Goal: Task Accomplishment & Management: Manage account settings

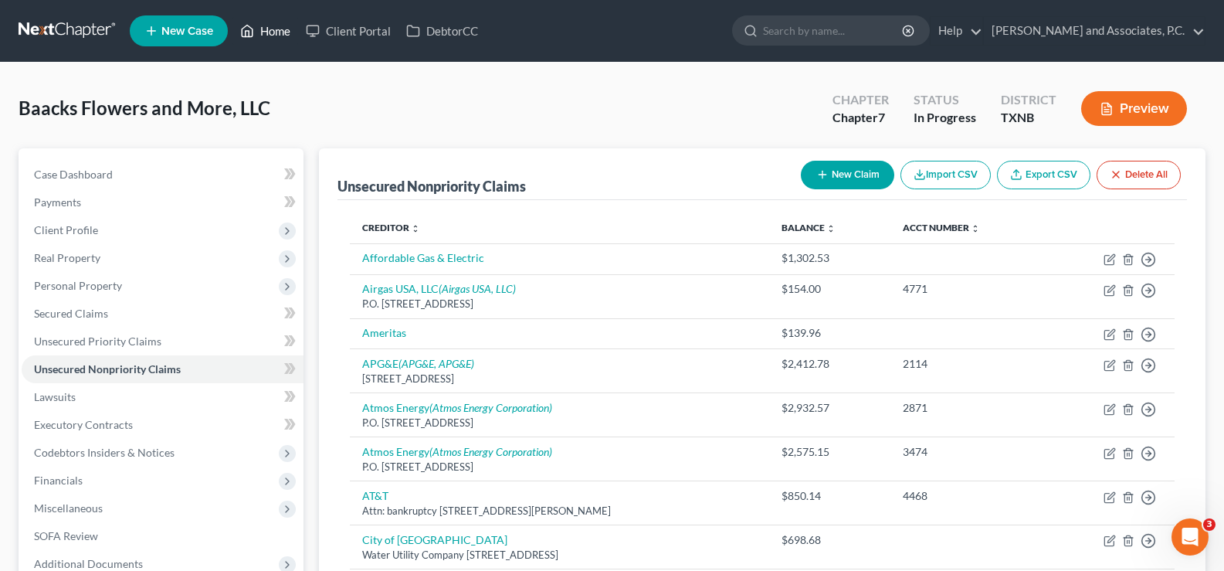
click at [273, 30] on link "Home" at bounding box center [265, 31] width 66 height 28
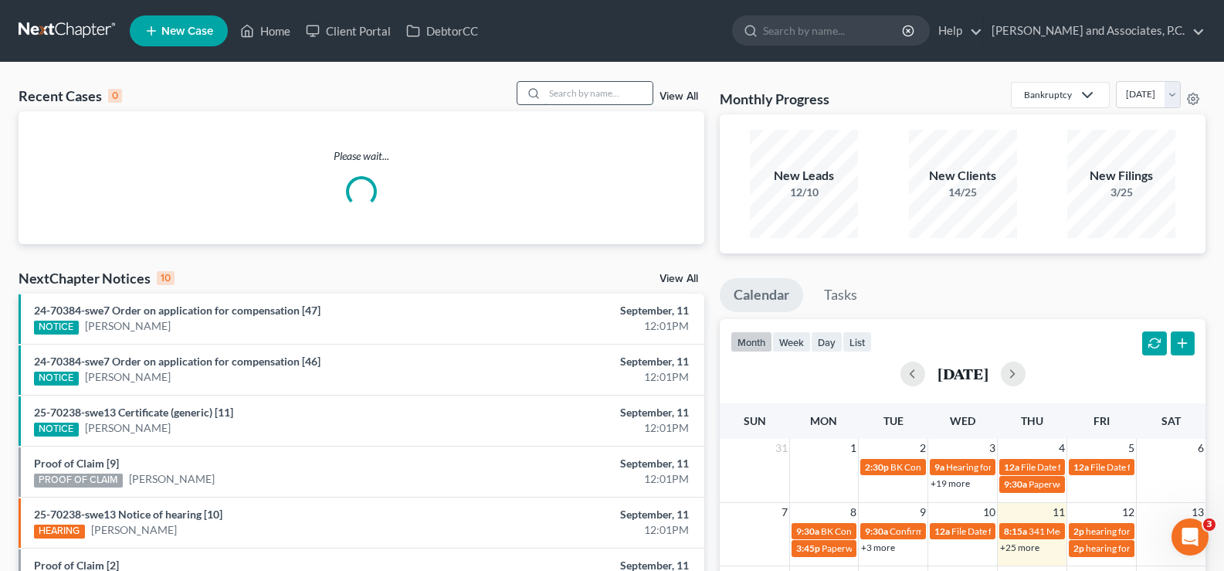
click at [622, 95] on input "search" at bounding box center [598, 93] width 108 height 22
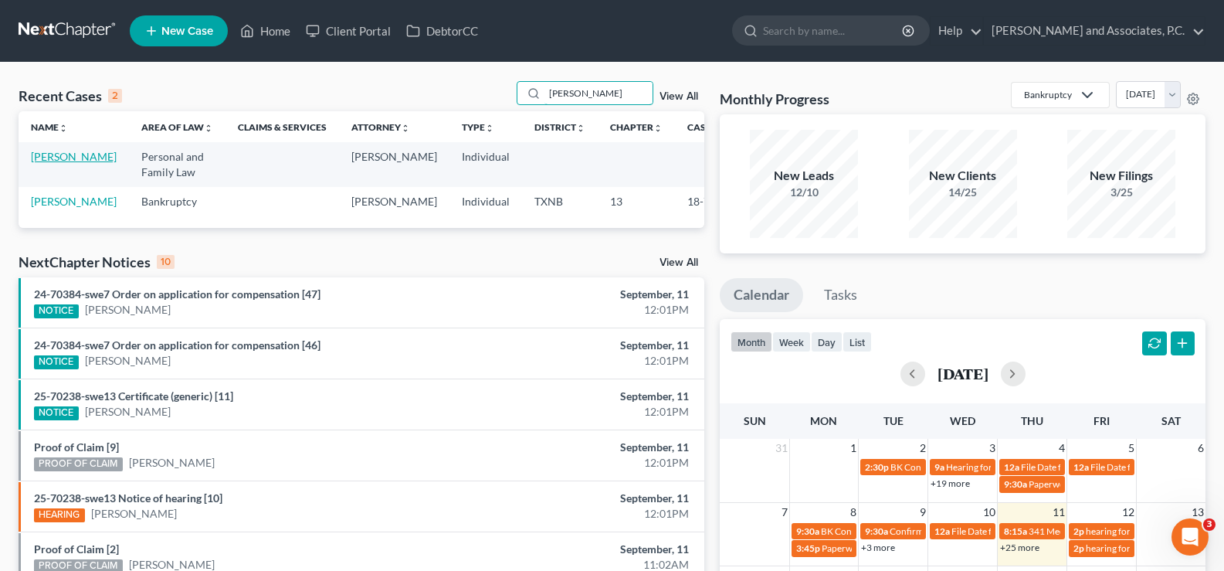
type input "[PERSON_NAME]"
click at [64, 161] on link "[PERSON_NAME]" at bounding box center [74, 156] width 86 height 13
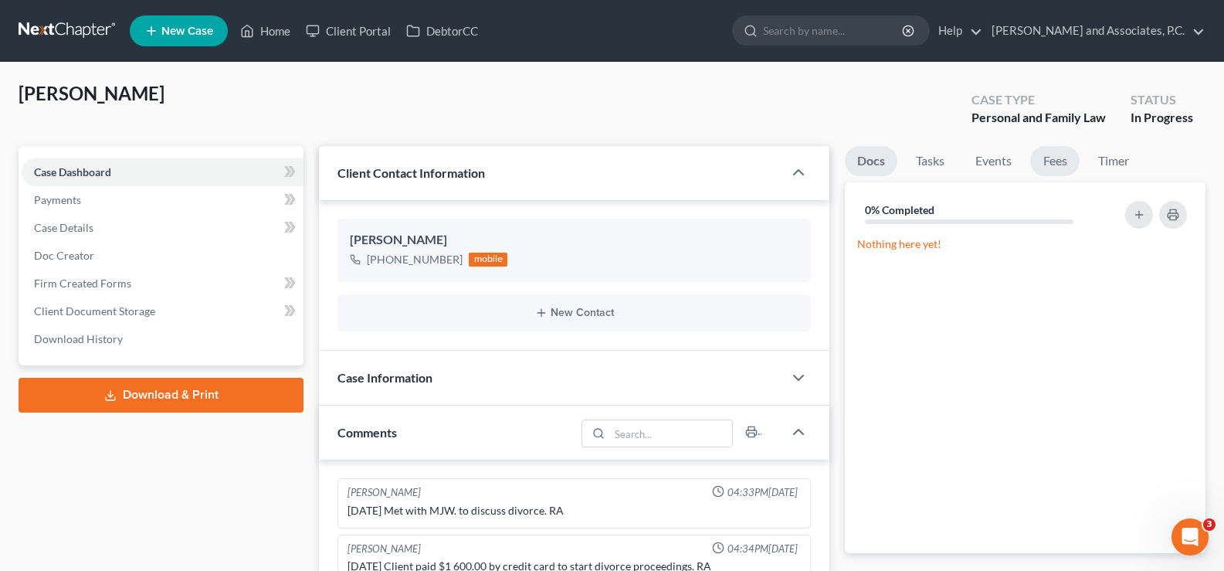
click at [1053, 155] on link "Fees" at bounding box center [1054, 161] width 49 height 30
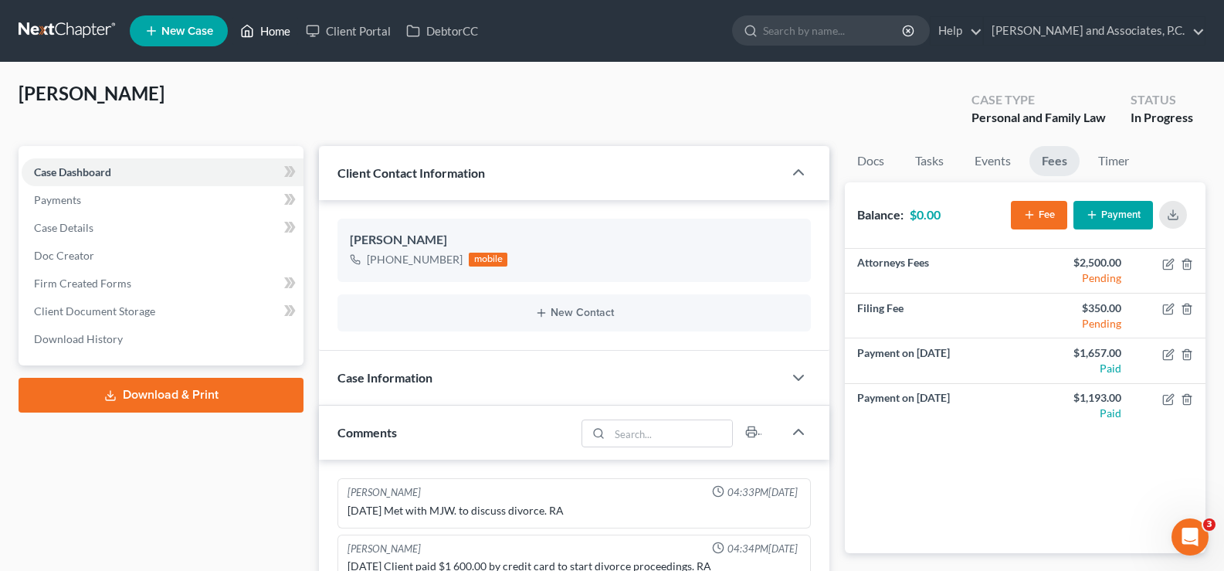
click at [260, 31] on link "Home" at bounding box center [265, 31] width 66 height 28
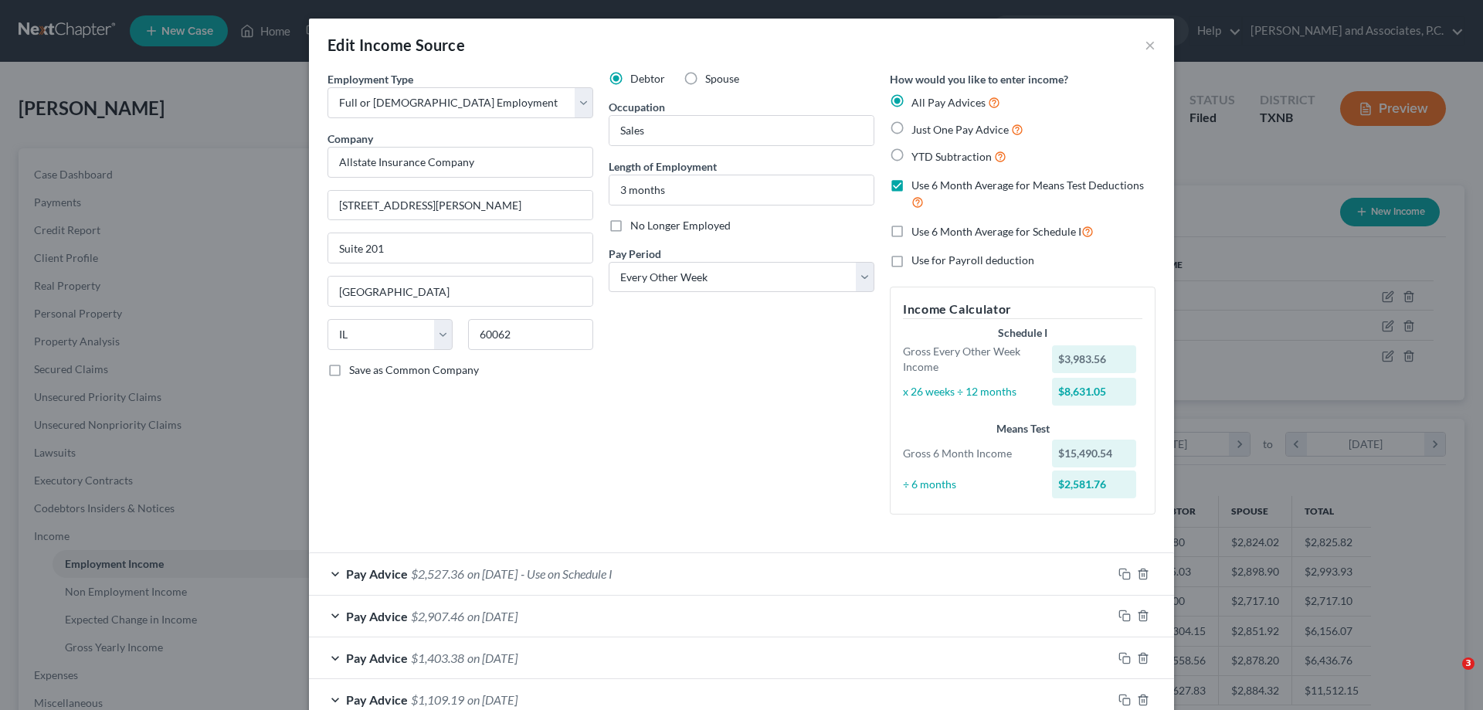
select select "0"
select select "14"
select select "2"
click at [1148, 46] on button "×" at bounding box center [1149, 45] width 11 height 19
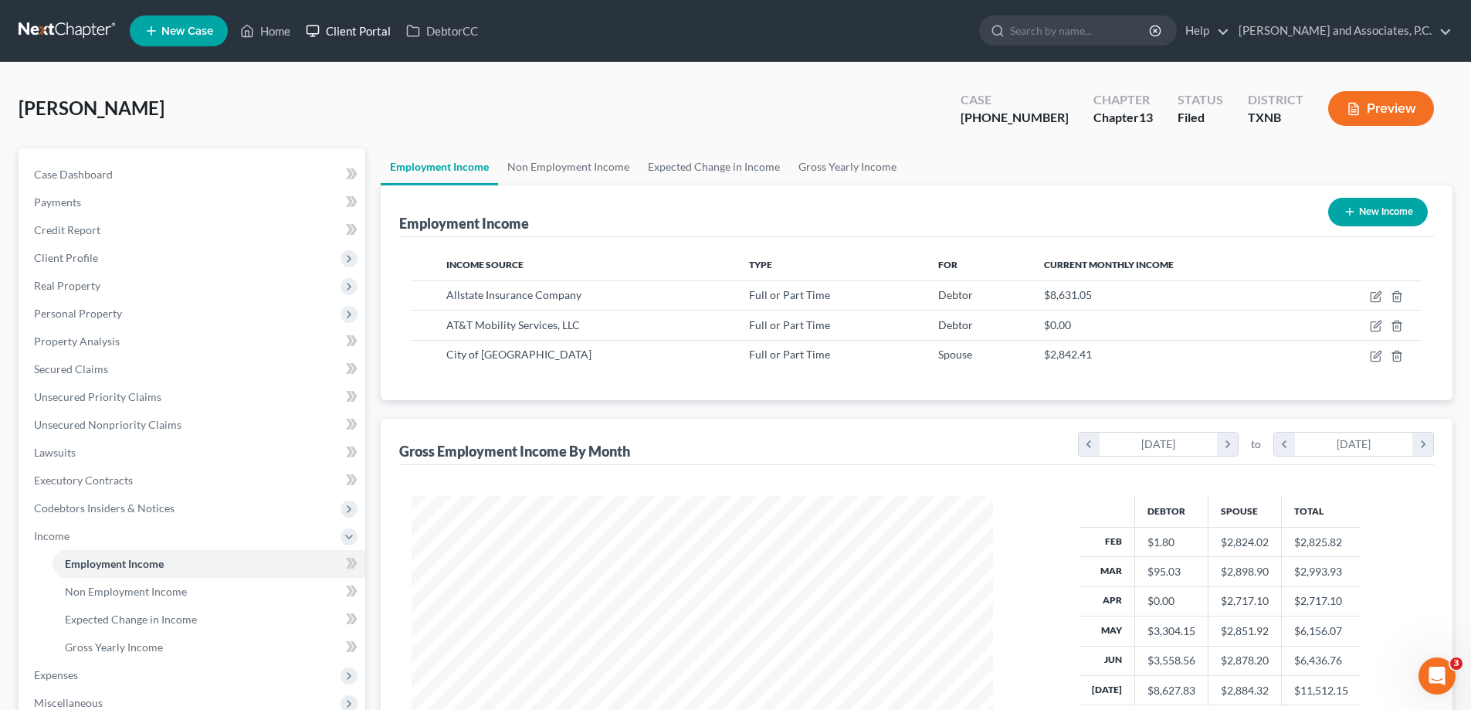
scroll to position [771975, 771656]
click at [257, 36] on link "Home" at bounding box center [265, 31] width 66 height 28
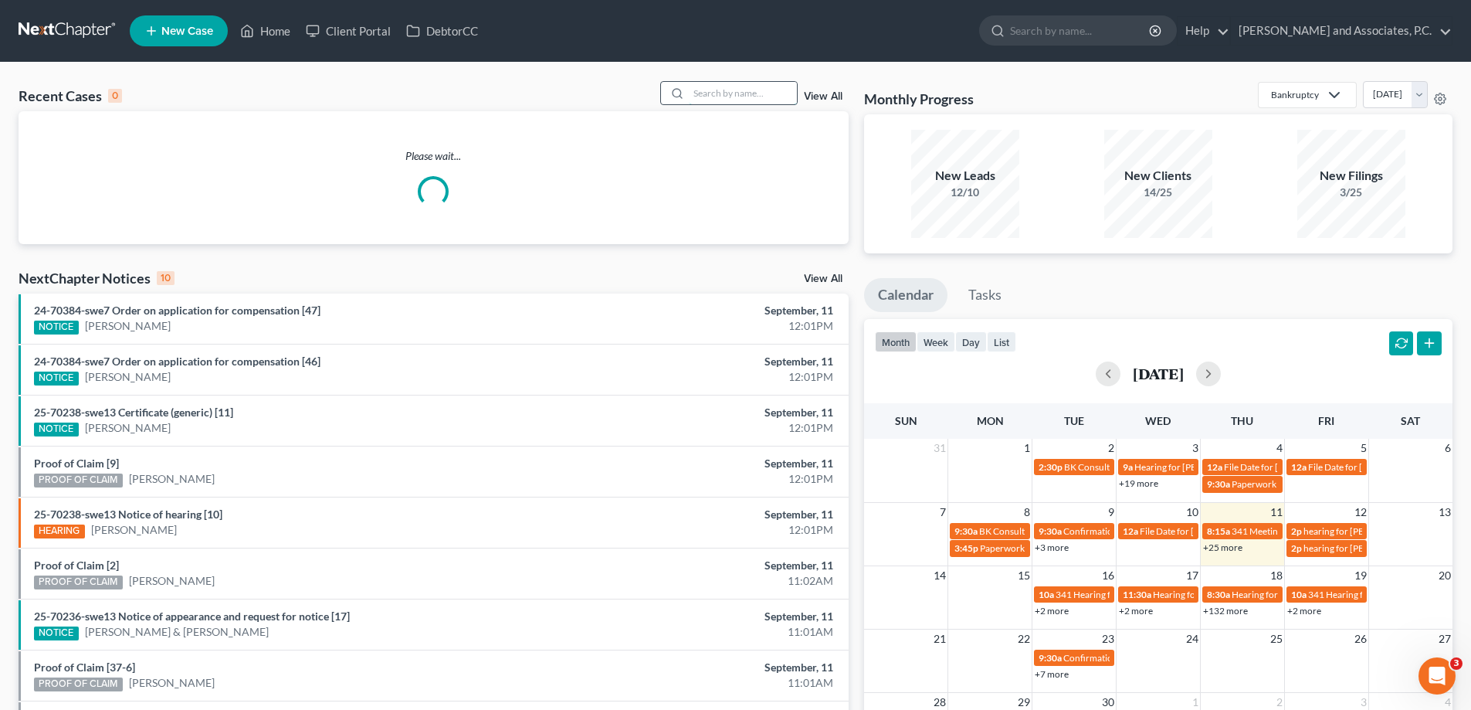
click at [693, 93] on input "search" at bounding box center [743, 93] width 108 height 22
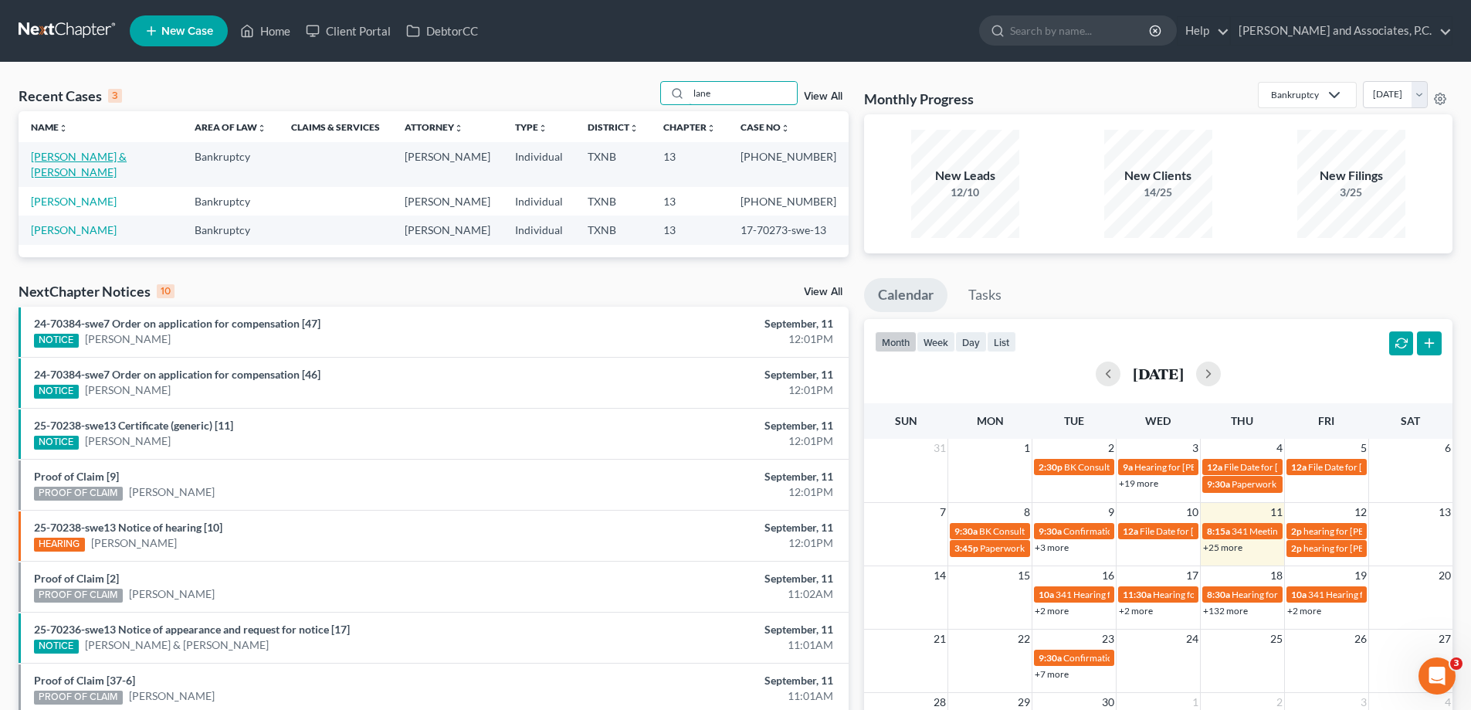
type input "lane"
click at [97, 159] on link "Lane, James & Debbie" at bounding box center [79, 164] width 96 height 29
select select "1"
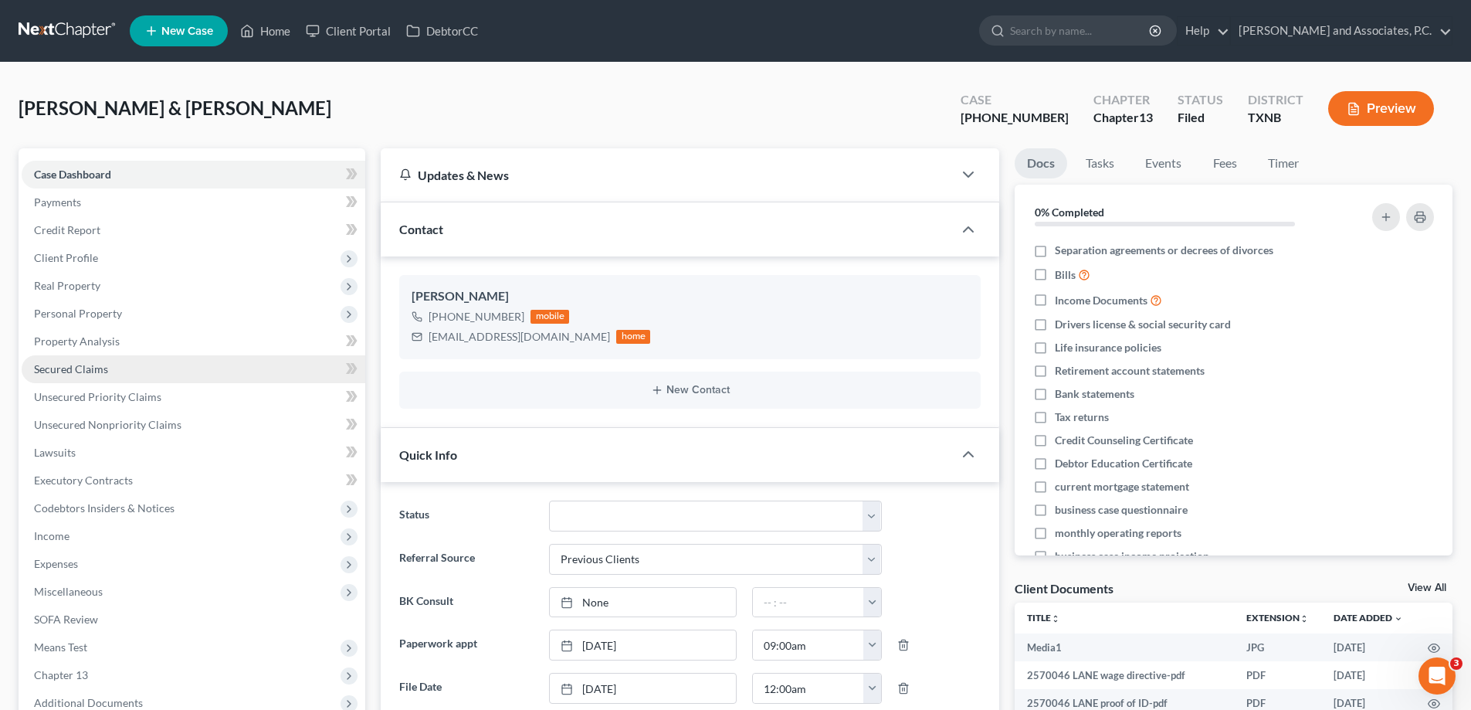
click at [112, 369] on link "Secured Claims" at bounding box center [194, 369] width 344 height 28
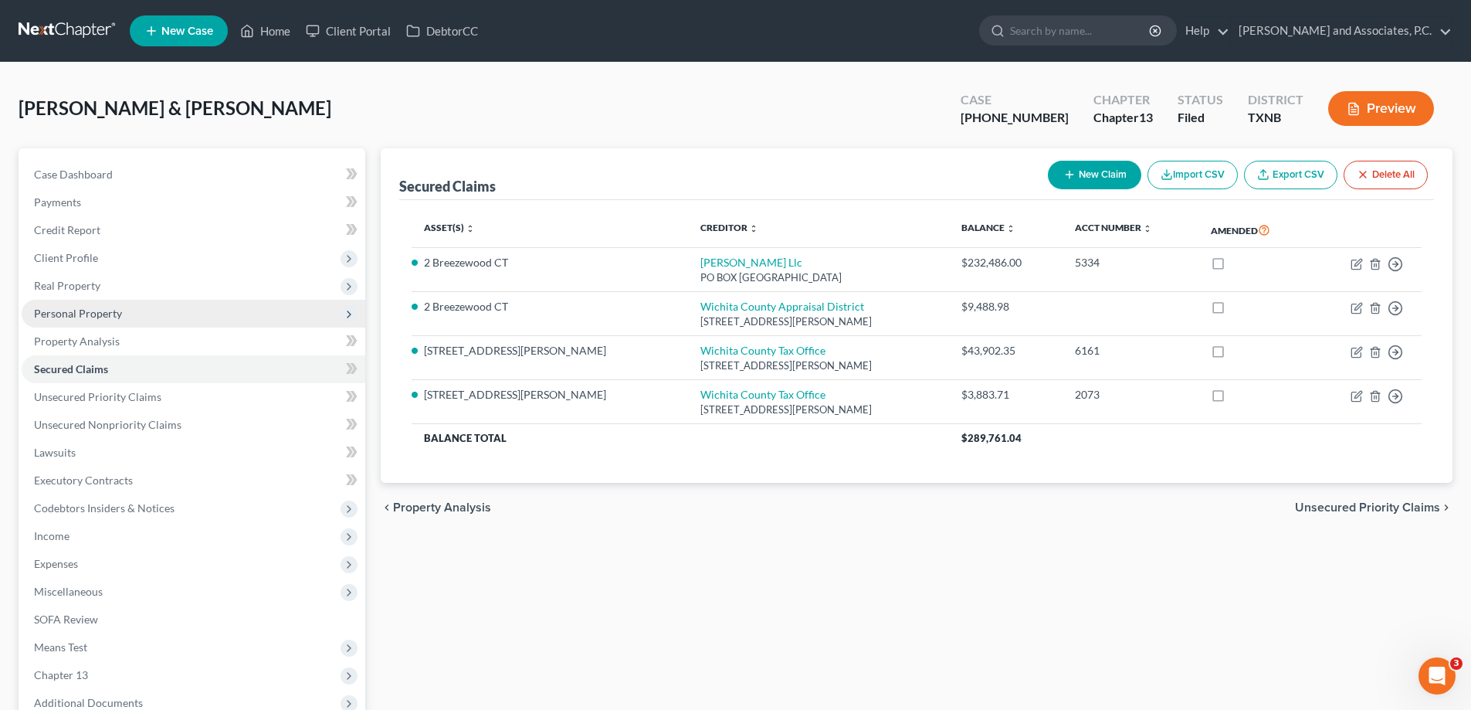
click at [103, 303] on span "Personal Property" at bounding box center [194, 314] width 344 height 28
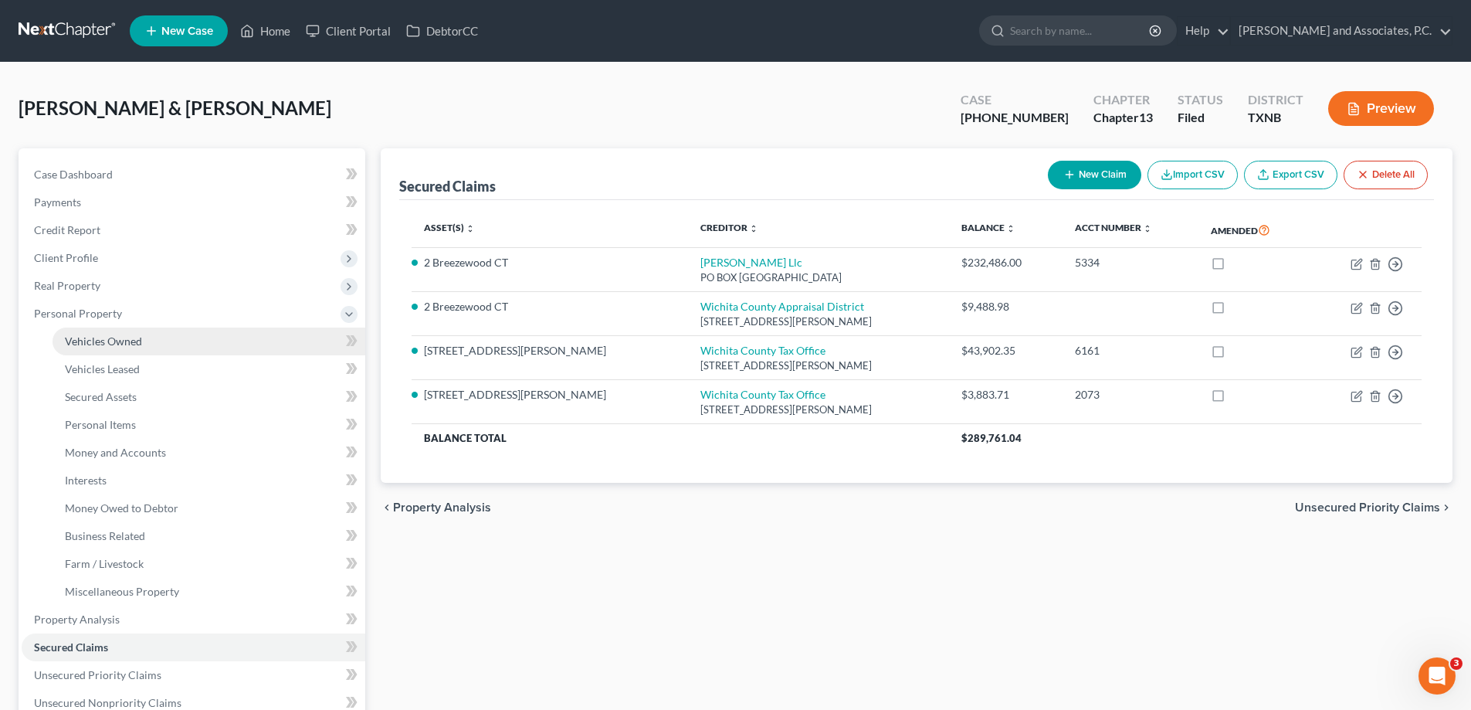
click at [158, 340] on link "Vehicles Owned" at bounding box center [209, 341] width 313 height 28
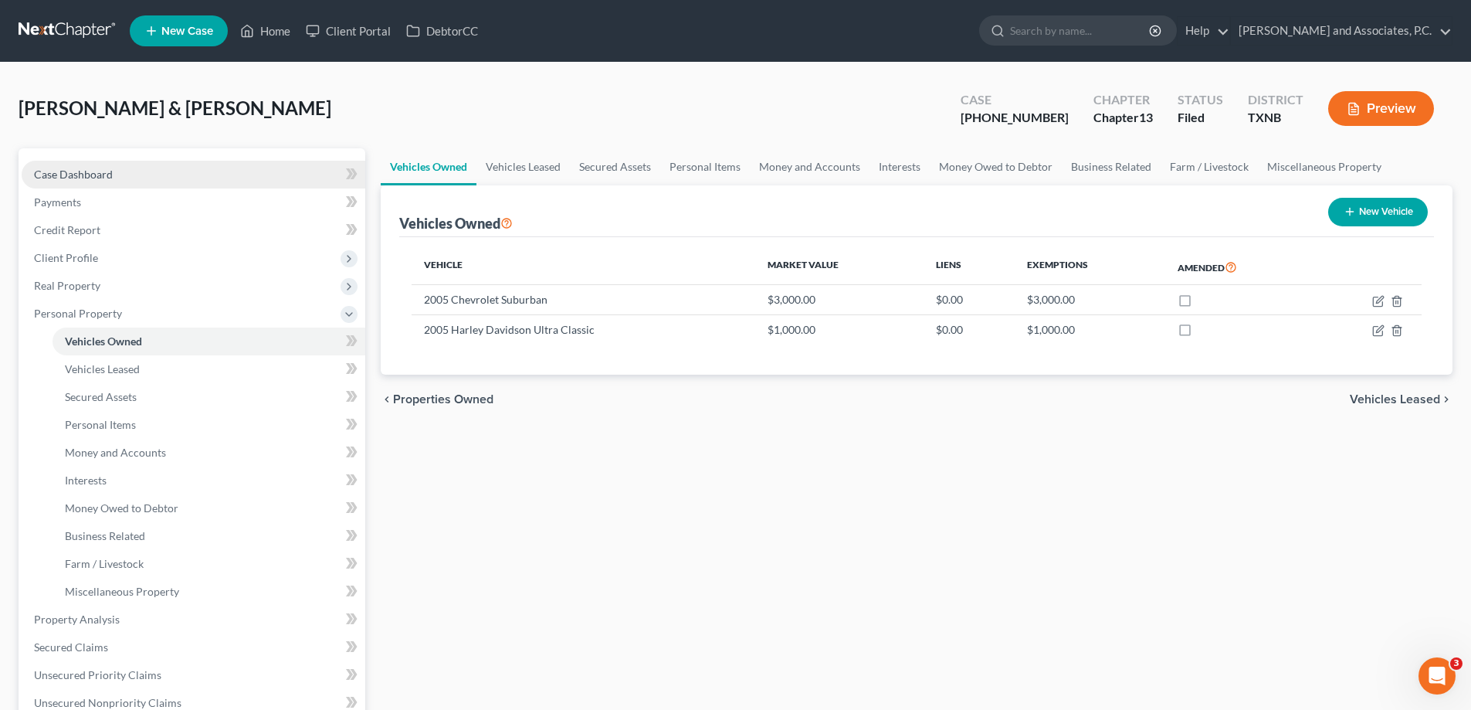
click at [121, 175] on link "Case Dashboard" at bounding box center [194, 175] width 344 height 28
select select "5"
select select "1"
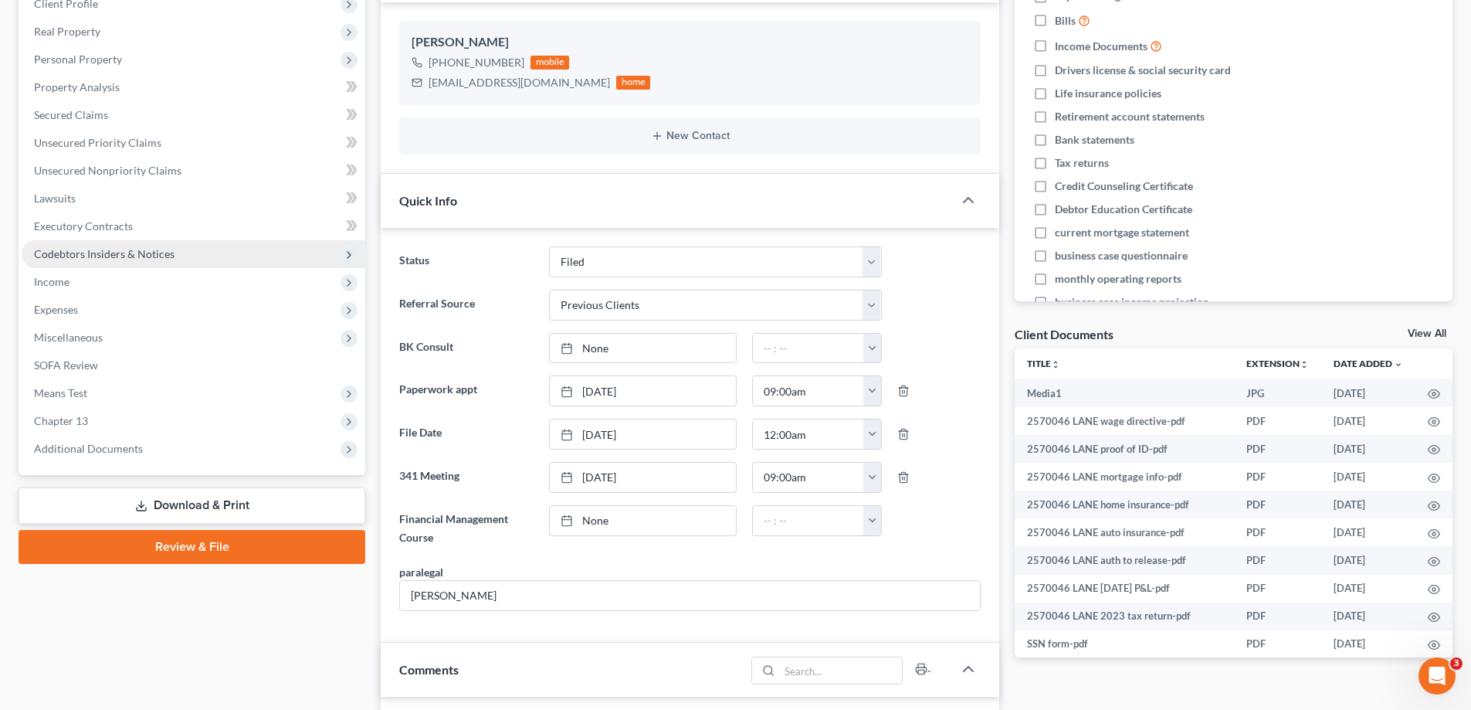
scroll to position [309, 0]
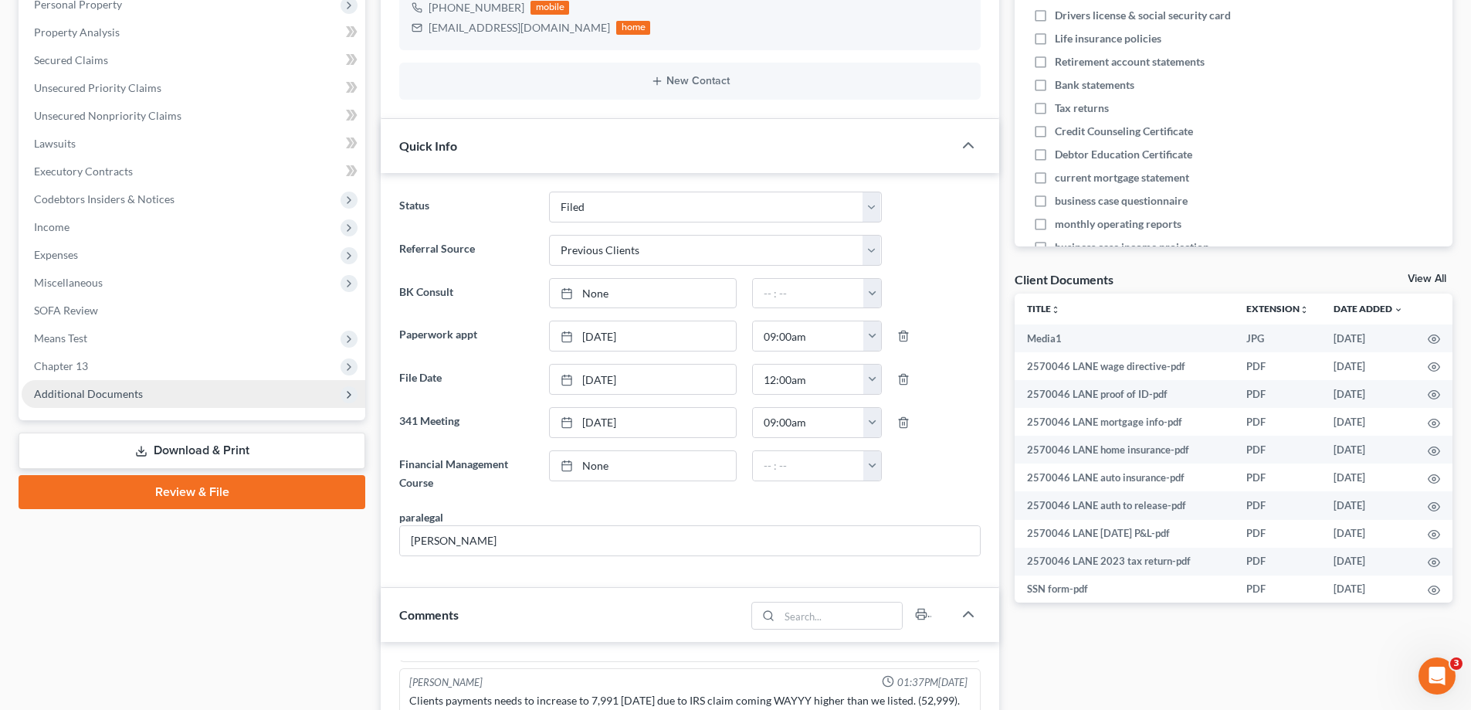
click at [135, 396] on span "Additional Documents" at bounding box center [88, 393] width 109 height 13
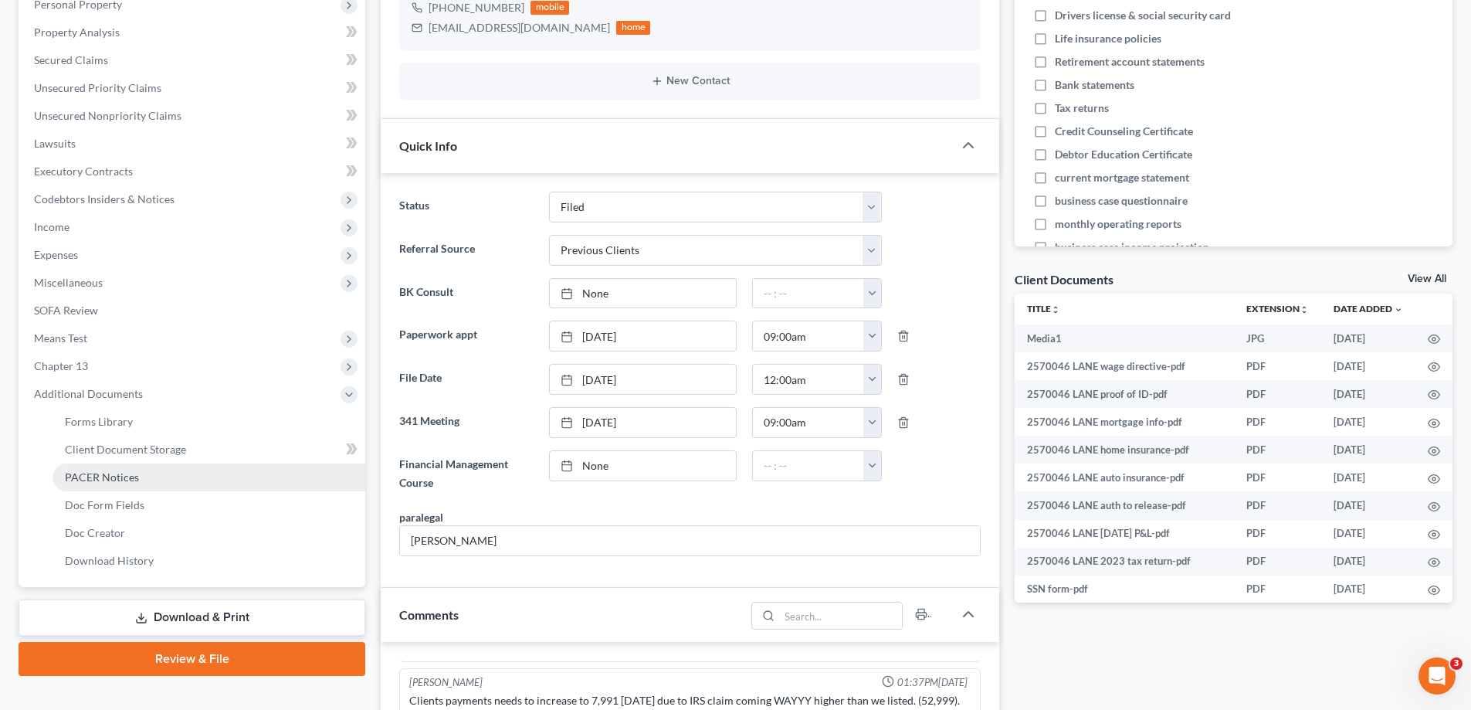
click at [128, 480] on span "PACER Notices" at bounding box center [102, 476] width 74 height 13
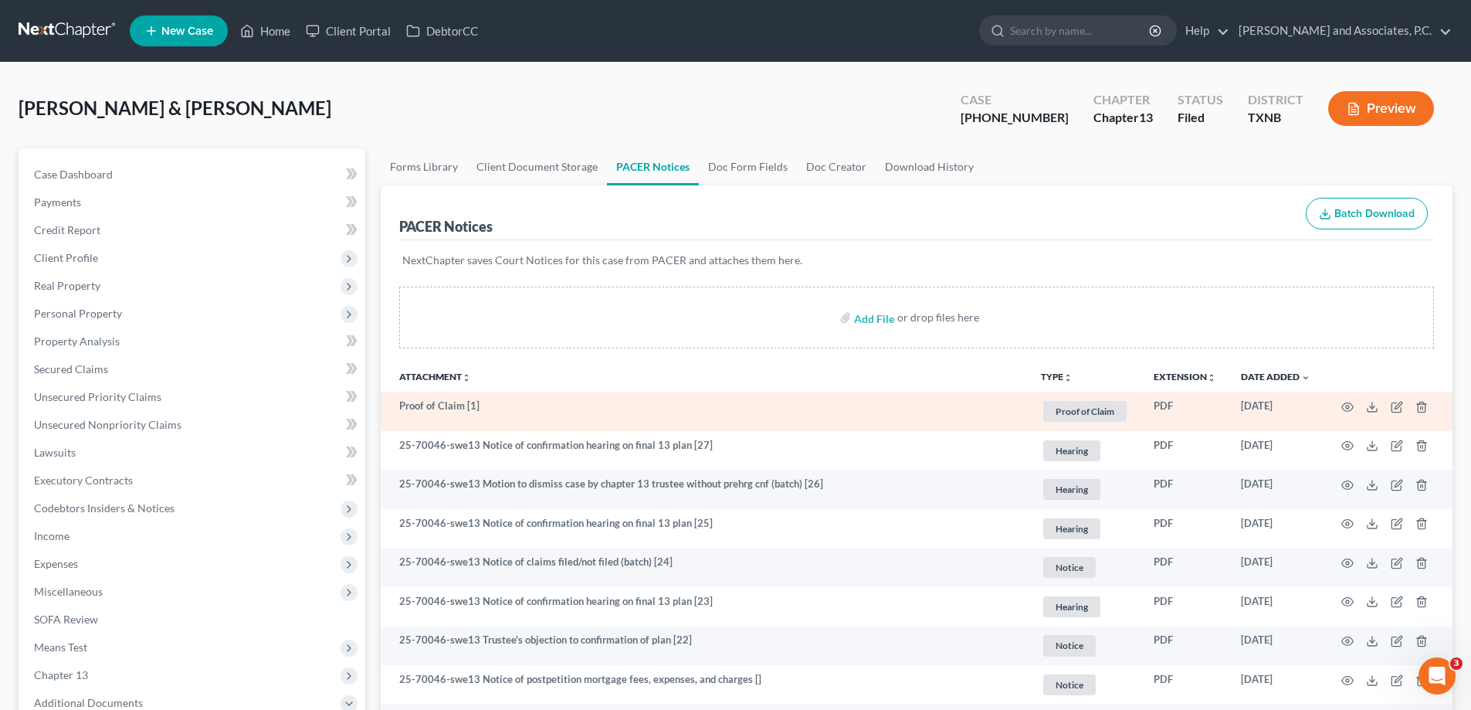
click at [1346, 414] on td at bounding box center [1388, 411] width 130 height 39
click at [1347, 413] on td at bounding box center [1388, 411] width 130 height 39
click at [1348, 411] on icon "button" at bounding box center [1348, 406] width 12 height 8
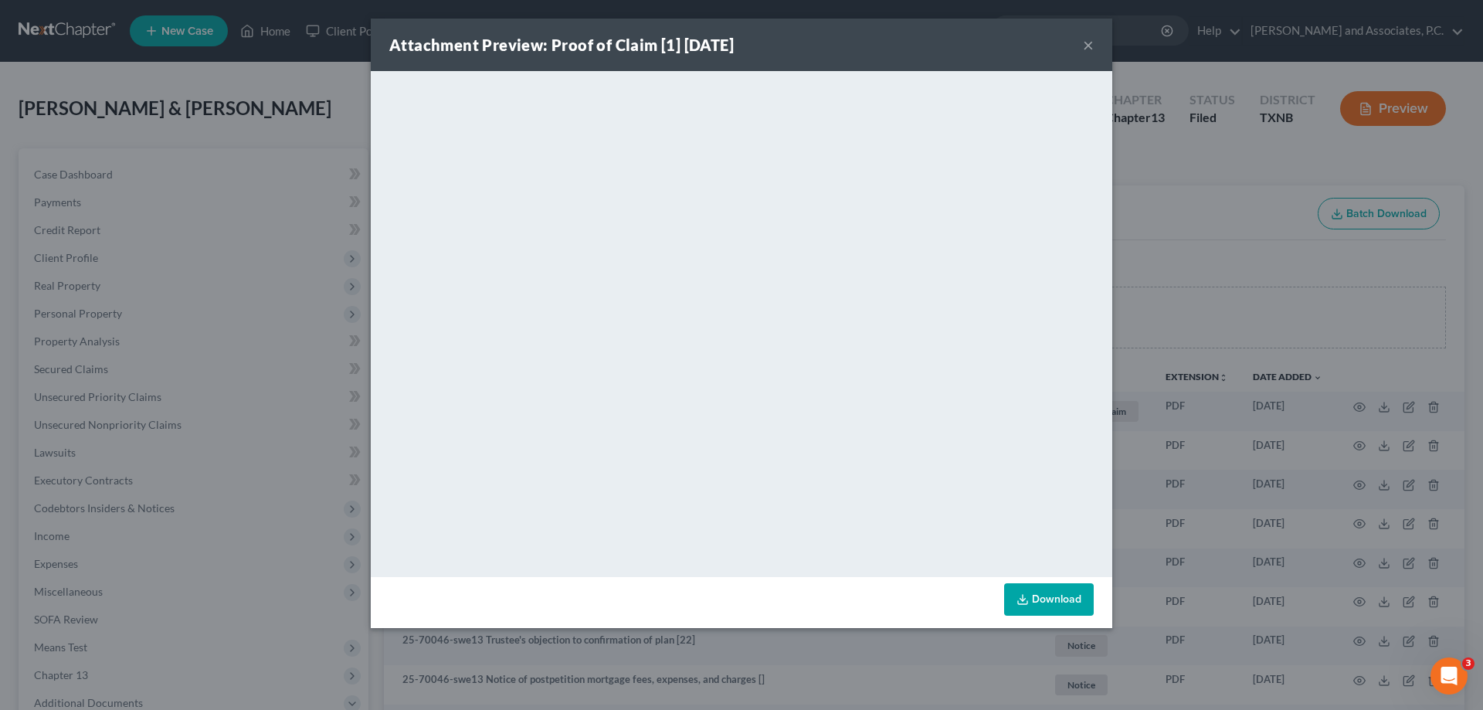
click at [1089, 45] on button "×" at bounding box center [1088, 45] width 11 height 19
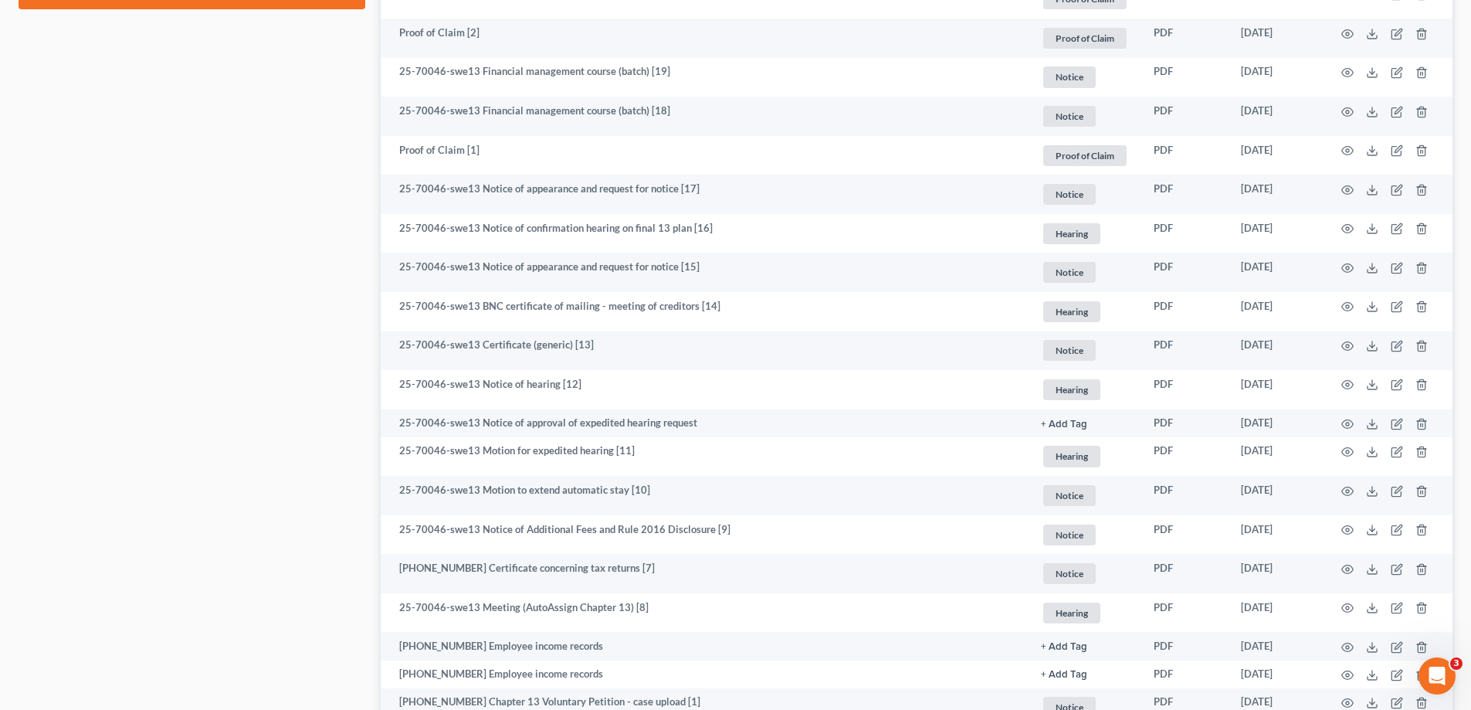
scroll to position [921, 0]
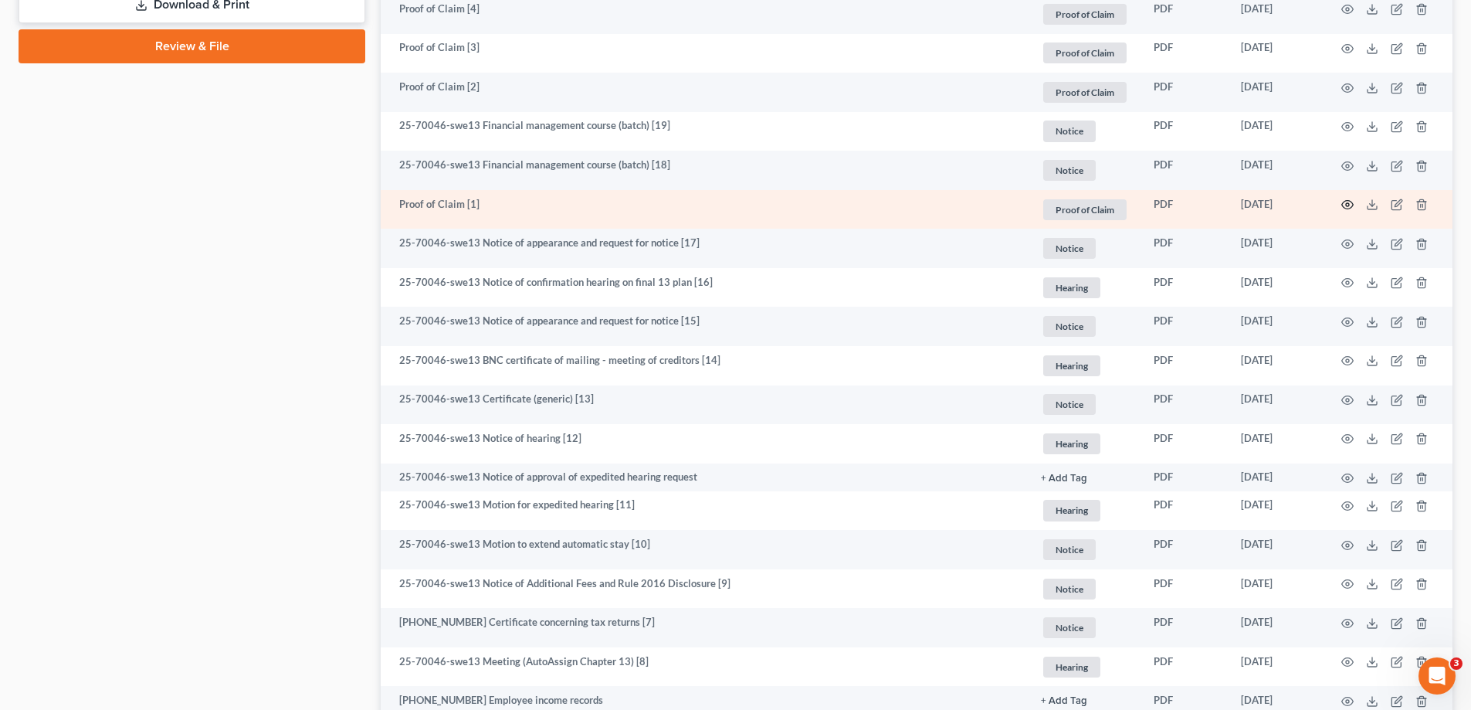
click at [1348, 206] on circle "button" at bounding box center [1347, 204] width 3 height 3
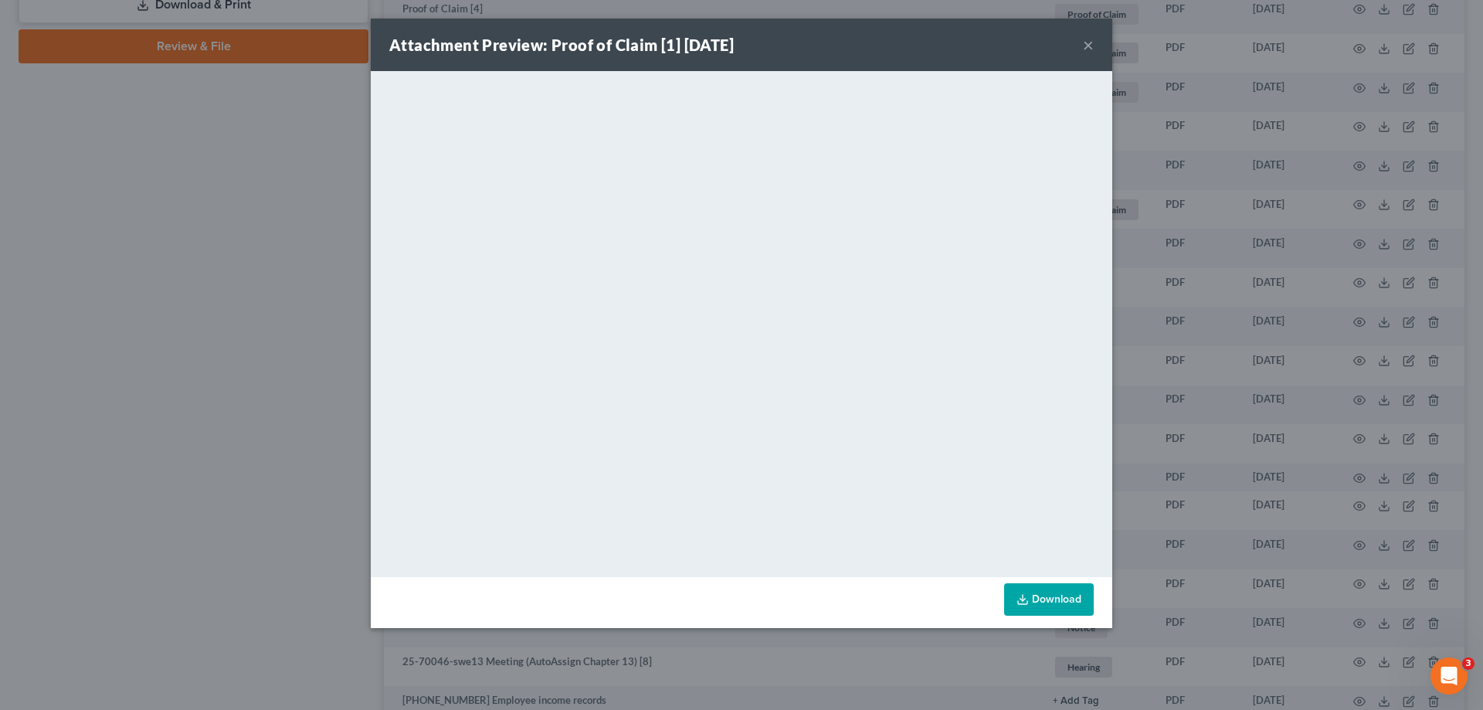
click at [1088, 41] on button "×" at bounding box center [1088, 45] width 11 height 19
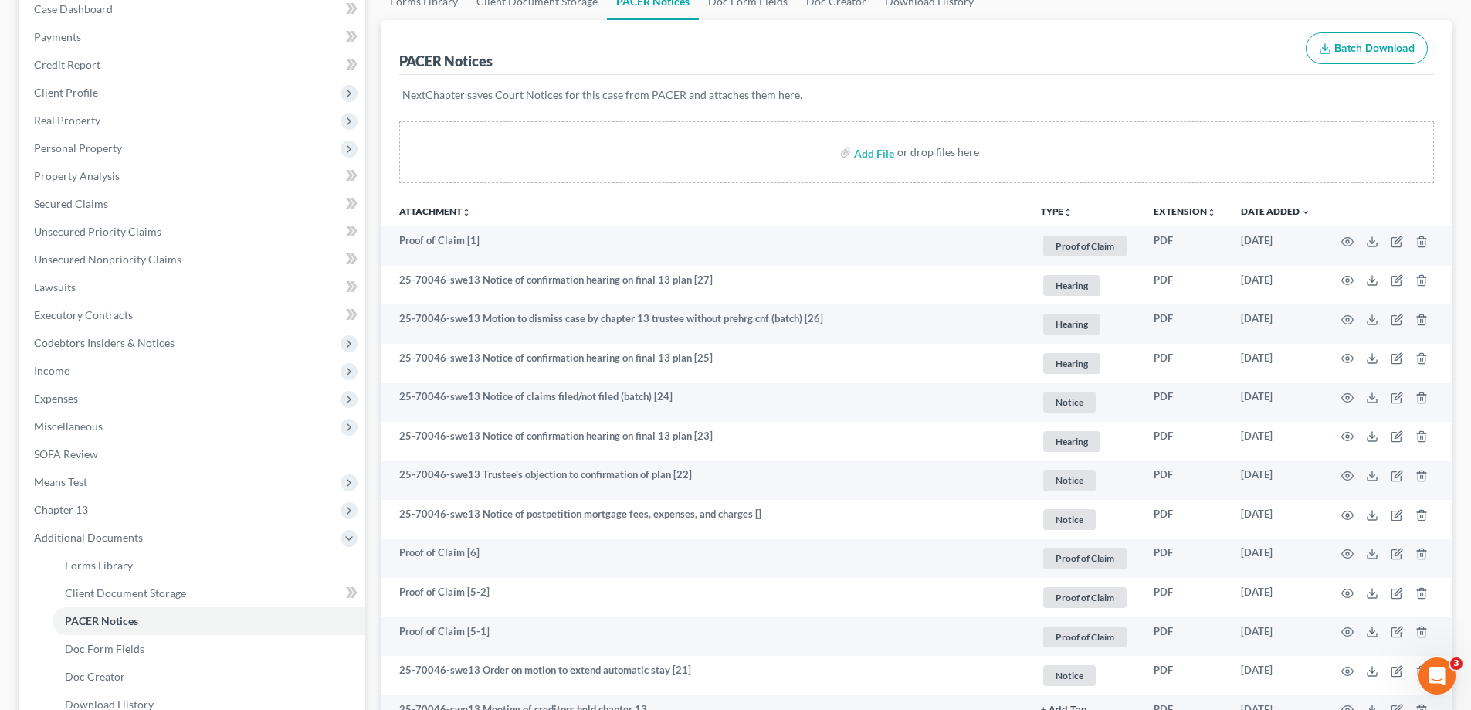
scroll to position [149, 0]
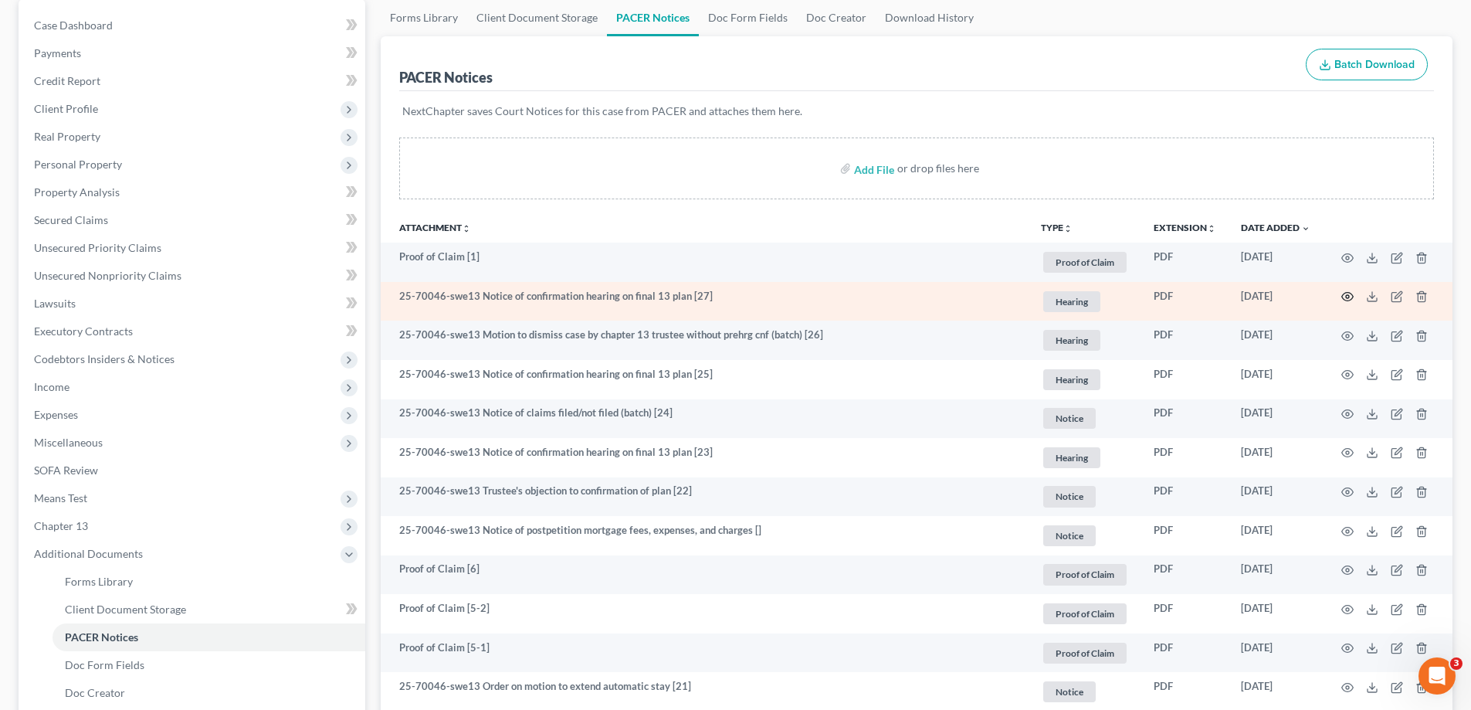
click at [1349, 294] on icon "button" at bounding box center [1347, 296] width 12 height 12
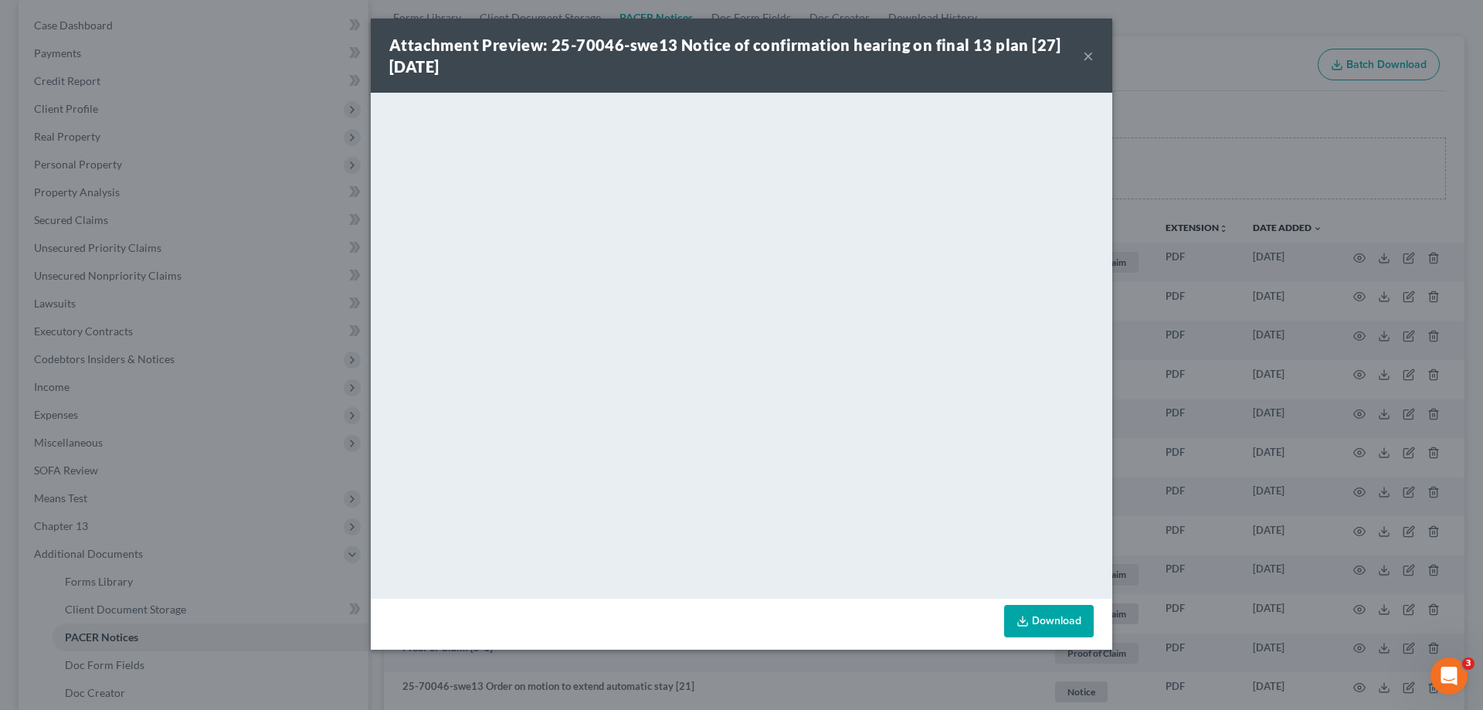
click at [1090, 59] on button "×" at bounding box center [1088, 55] width 11 height 19
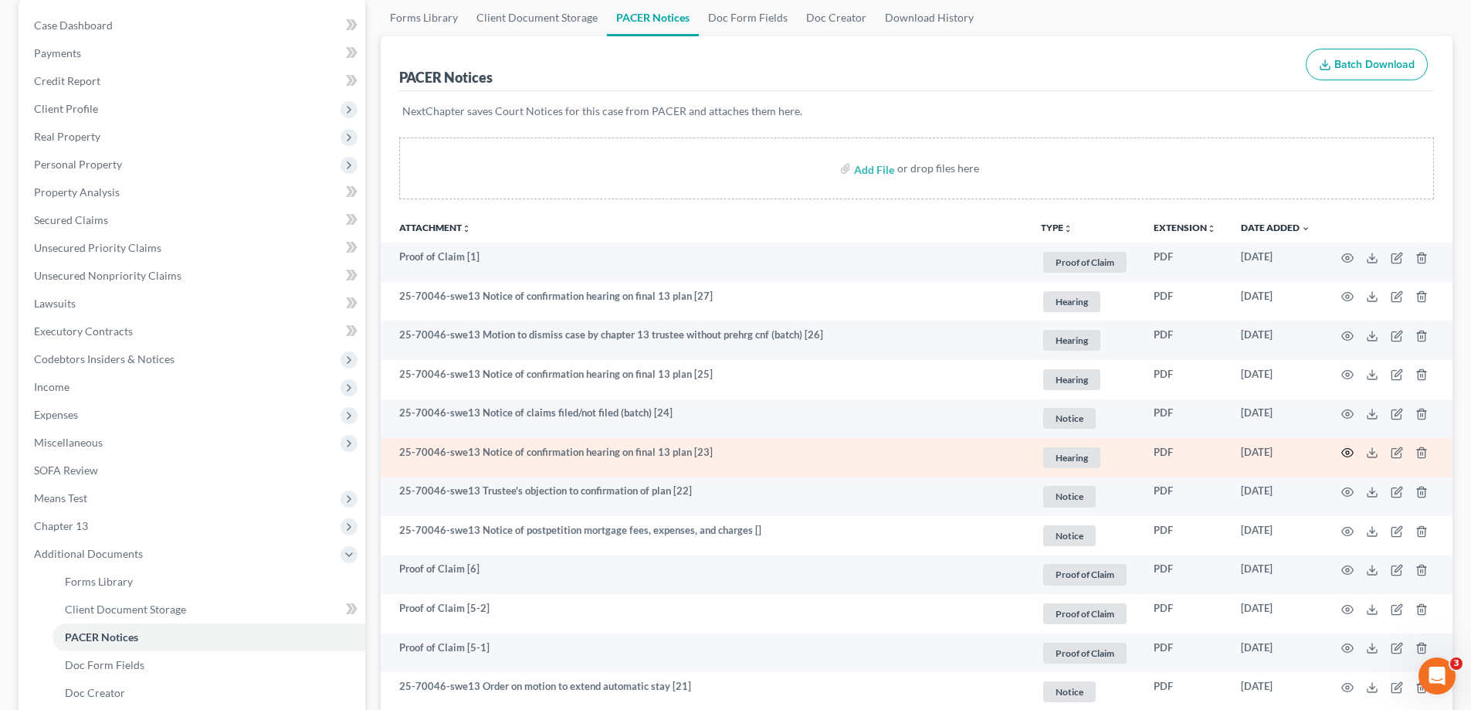
click at [1347, 453] on icon "button" at bounding box center [1347, 452] width 12 height 12
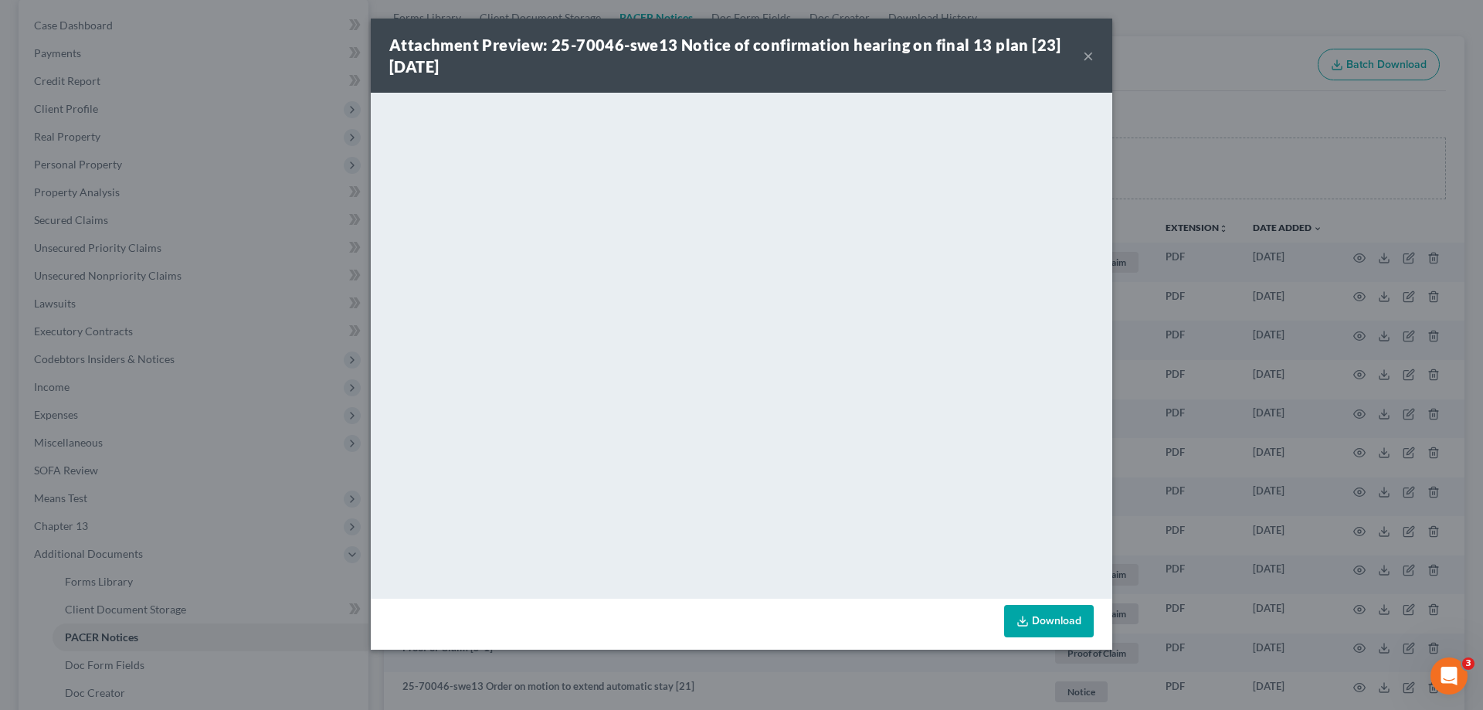
click at [1091, 59] on button "×" at bounding box center [1088, 55] width 11 height 19
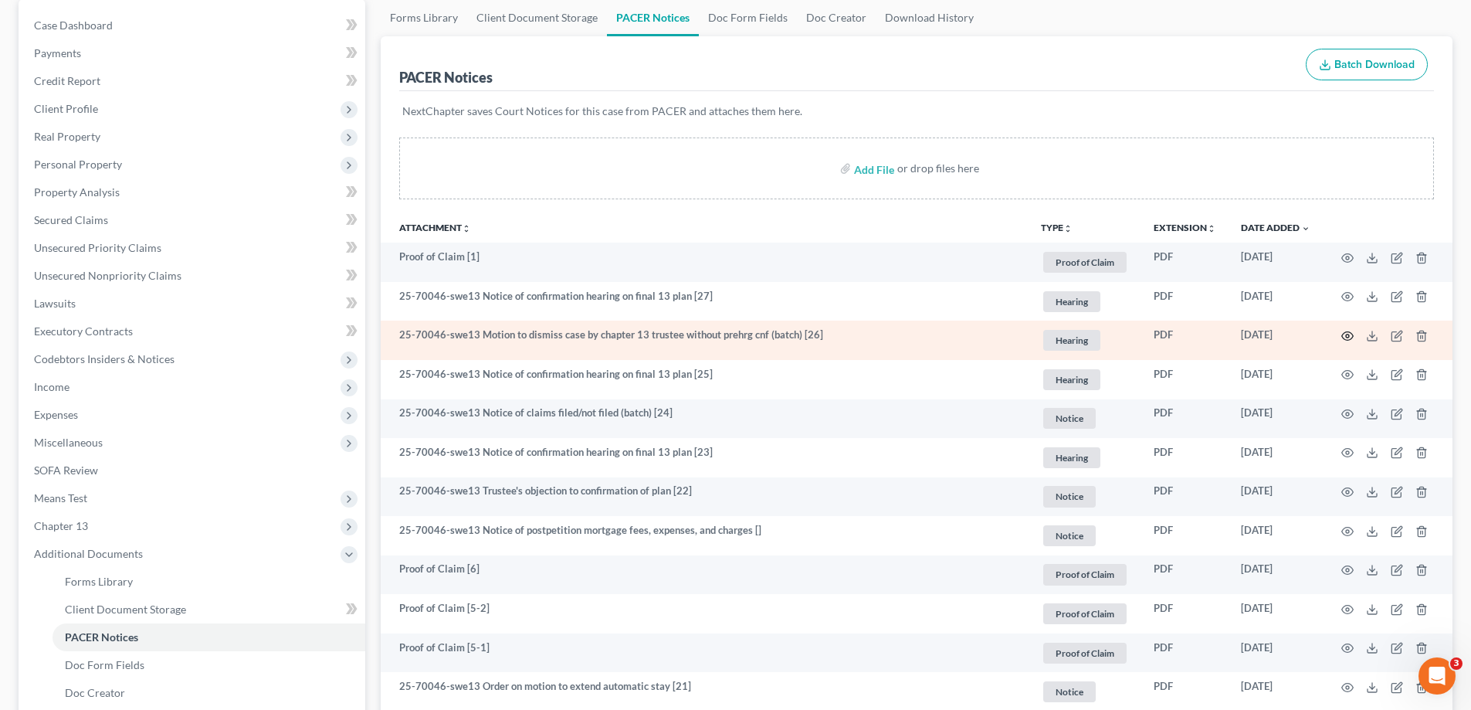
click at [1351, 335] on icon "button" at bounding box center [1347, 336] width 12 height 12
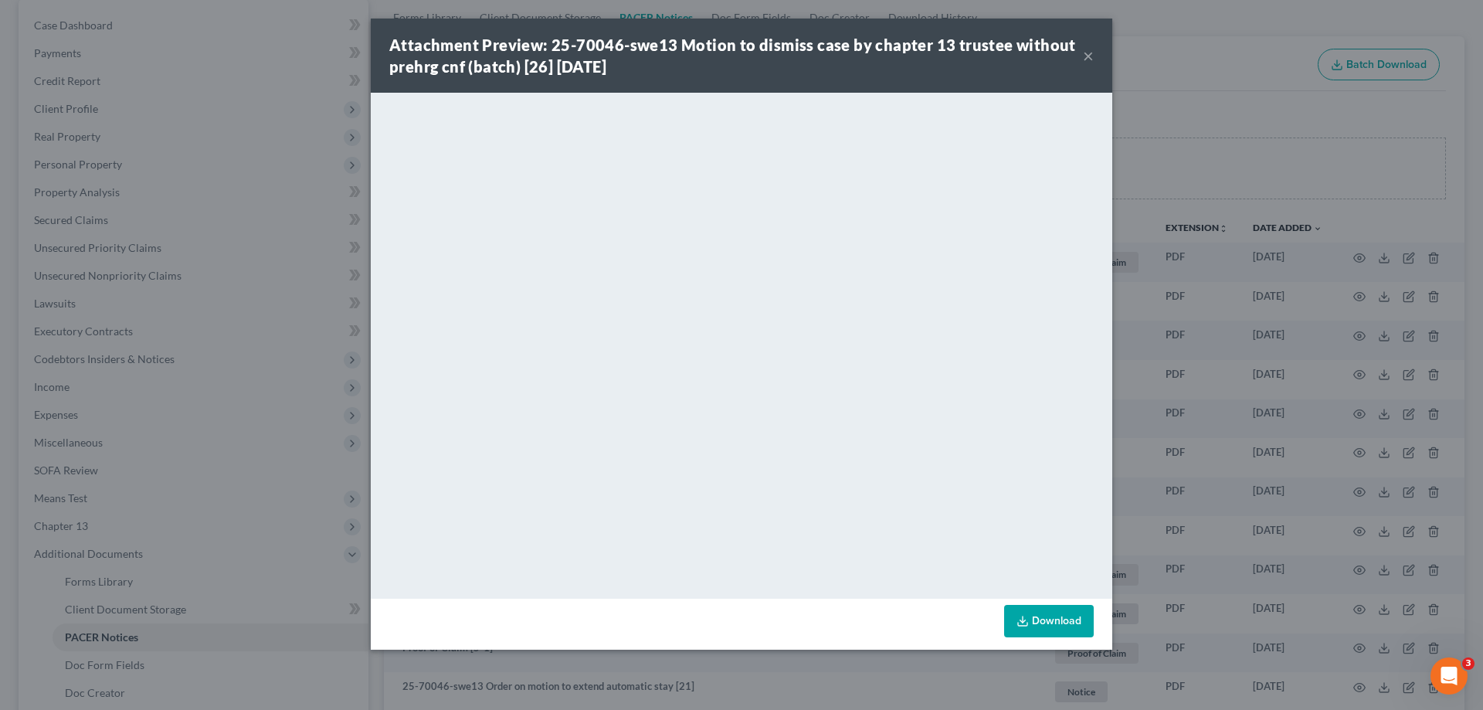
click at [1088, 53] on button "×" at bounding box center [1088, 55] width 11 height 19
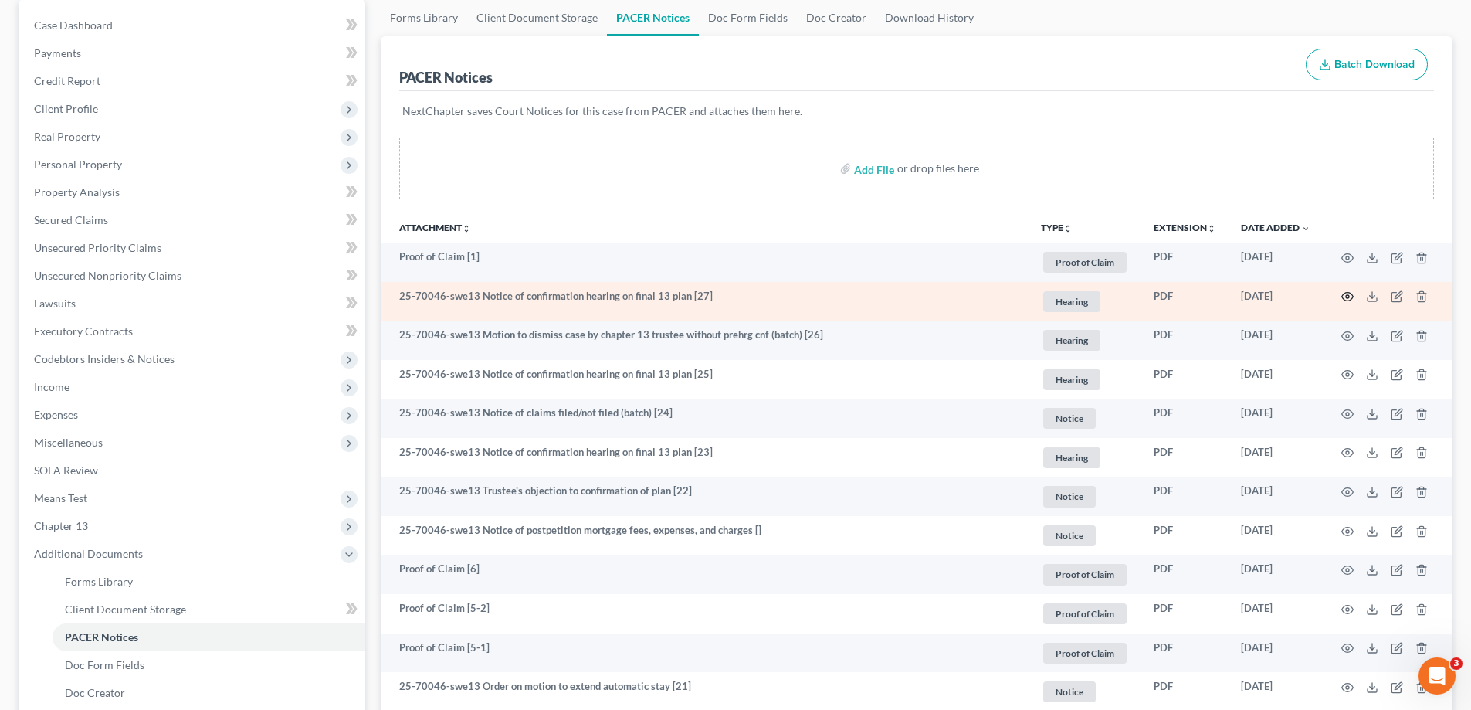
click at [1351, 293] on icon "button" at bounding box center [1347, 296] width 12 height 12
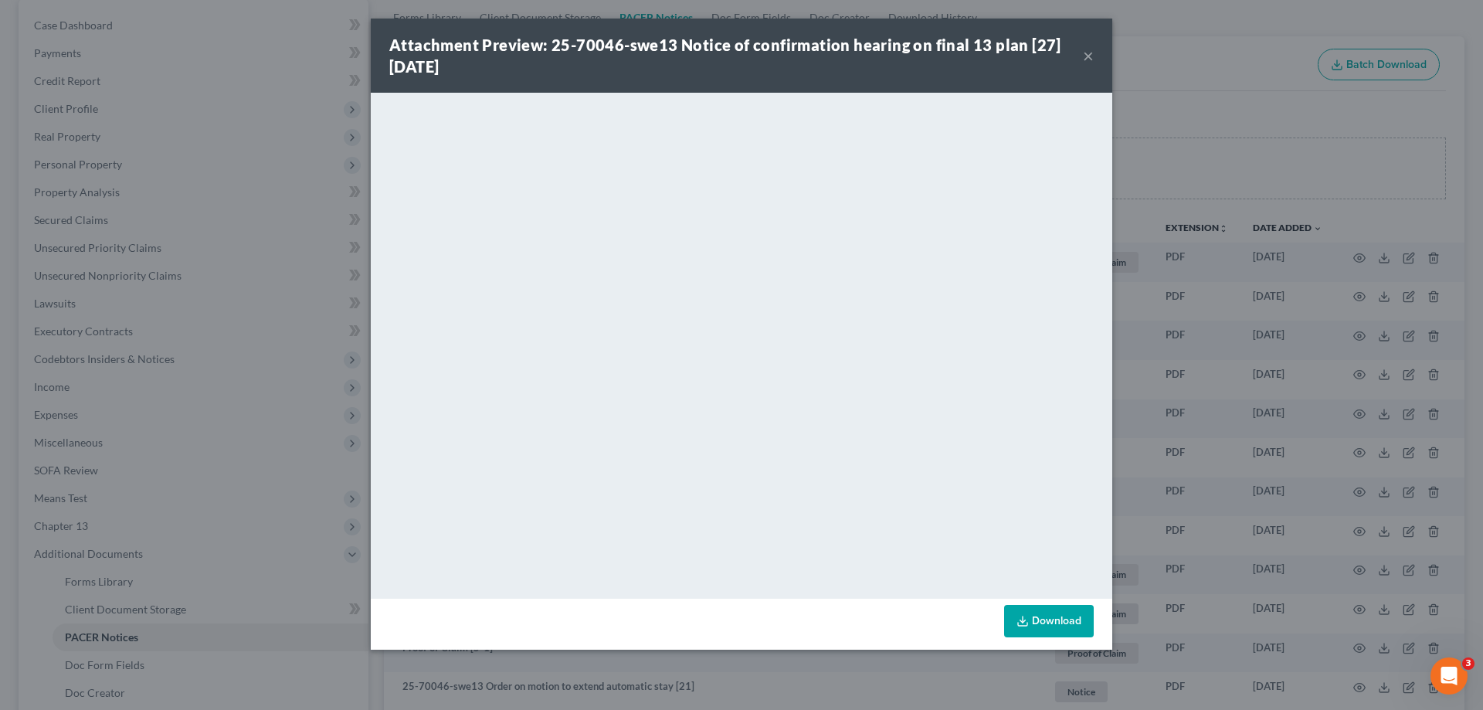
click at [1086, 56] on button "×" at bounding box center [1088, 55] width 11 height 19
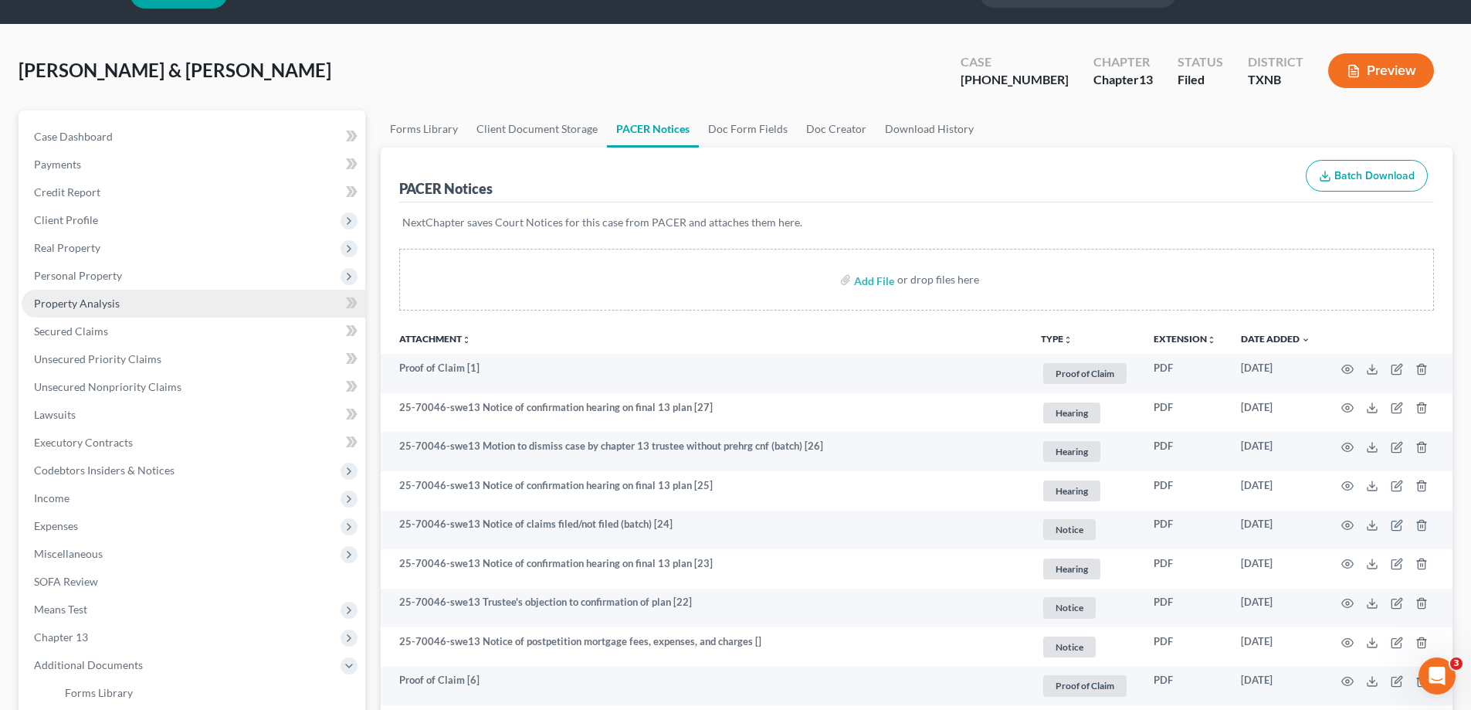
scroll to position [0, 0]
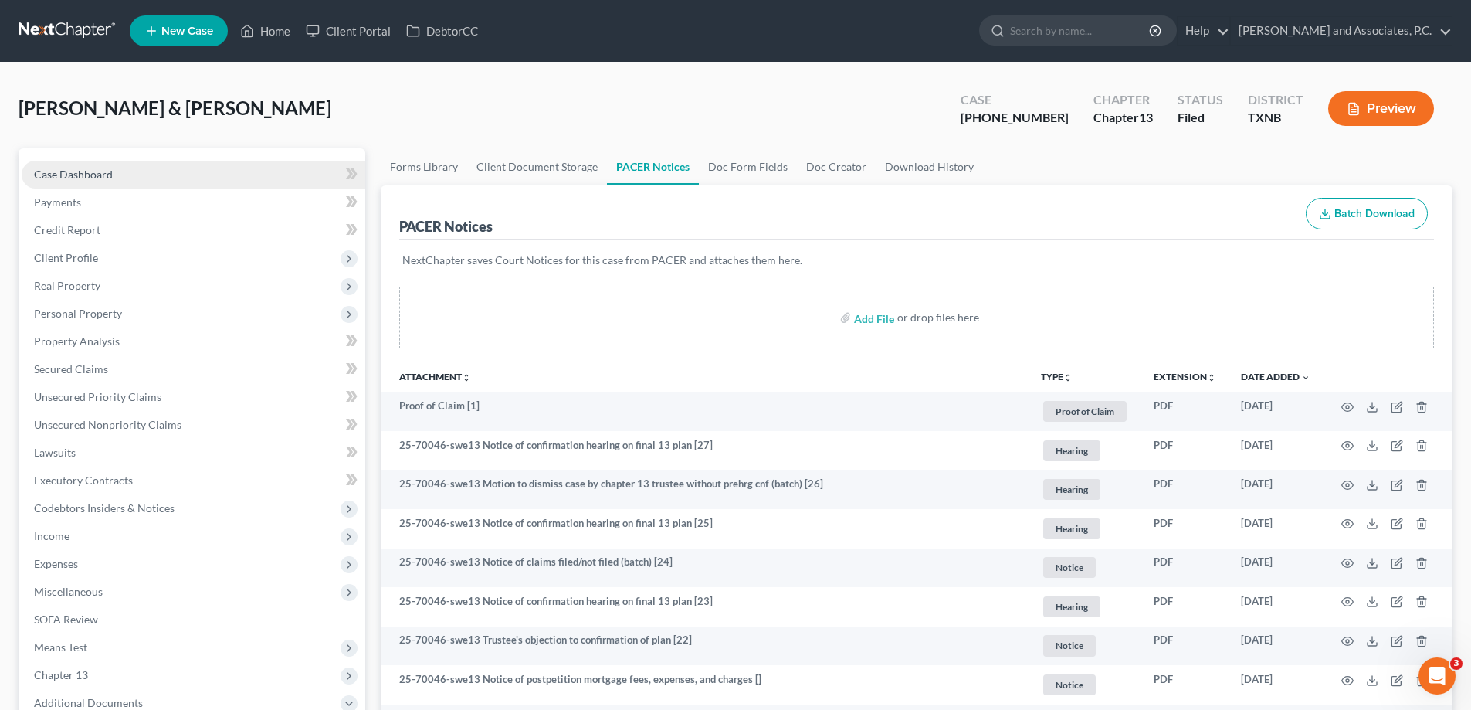
click at [124, 178] on link "Case Dashboard" at bounding box center [194, 175] width 344 height 28
select select "1"
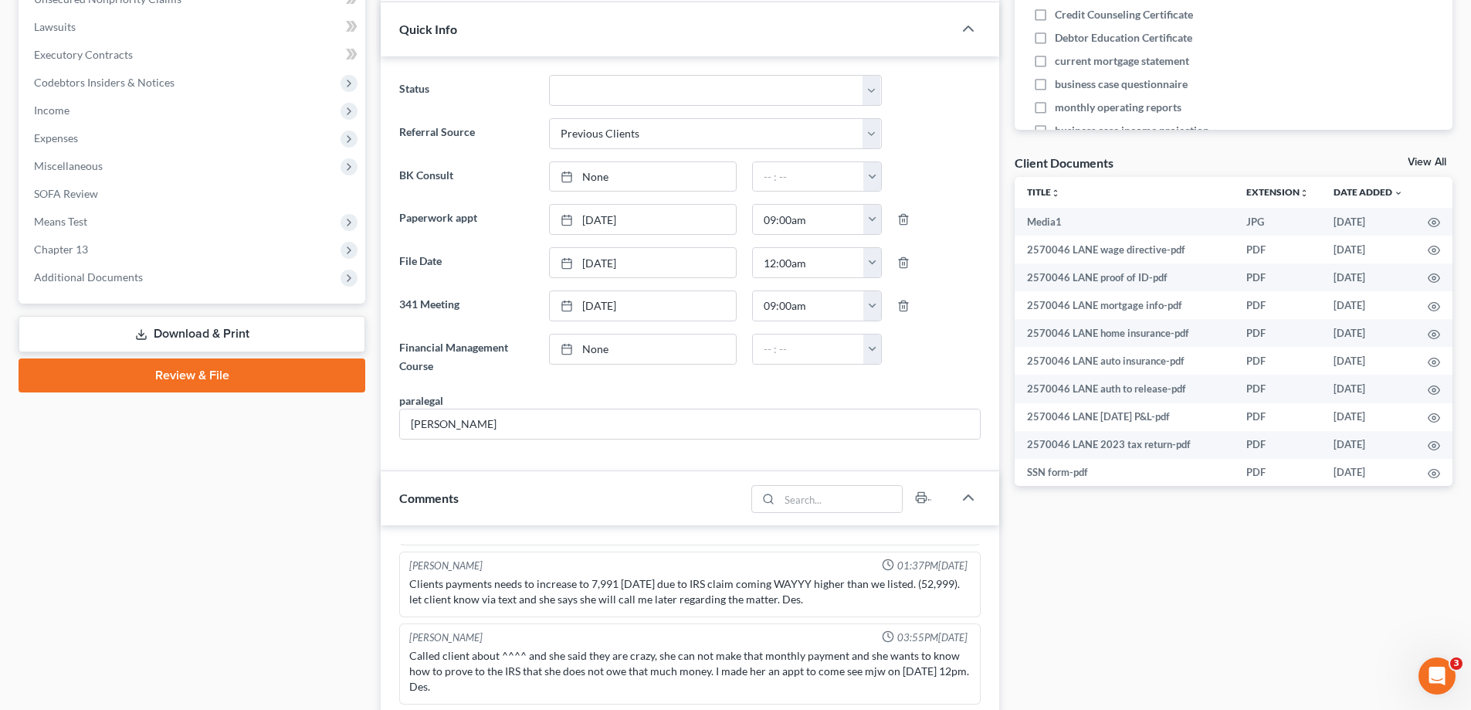
scroll to position [154, 0]
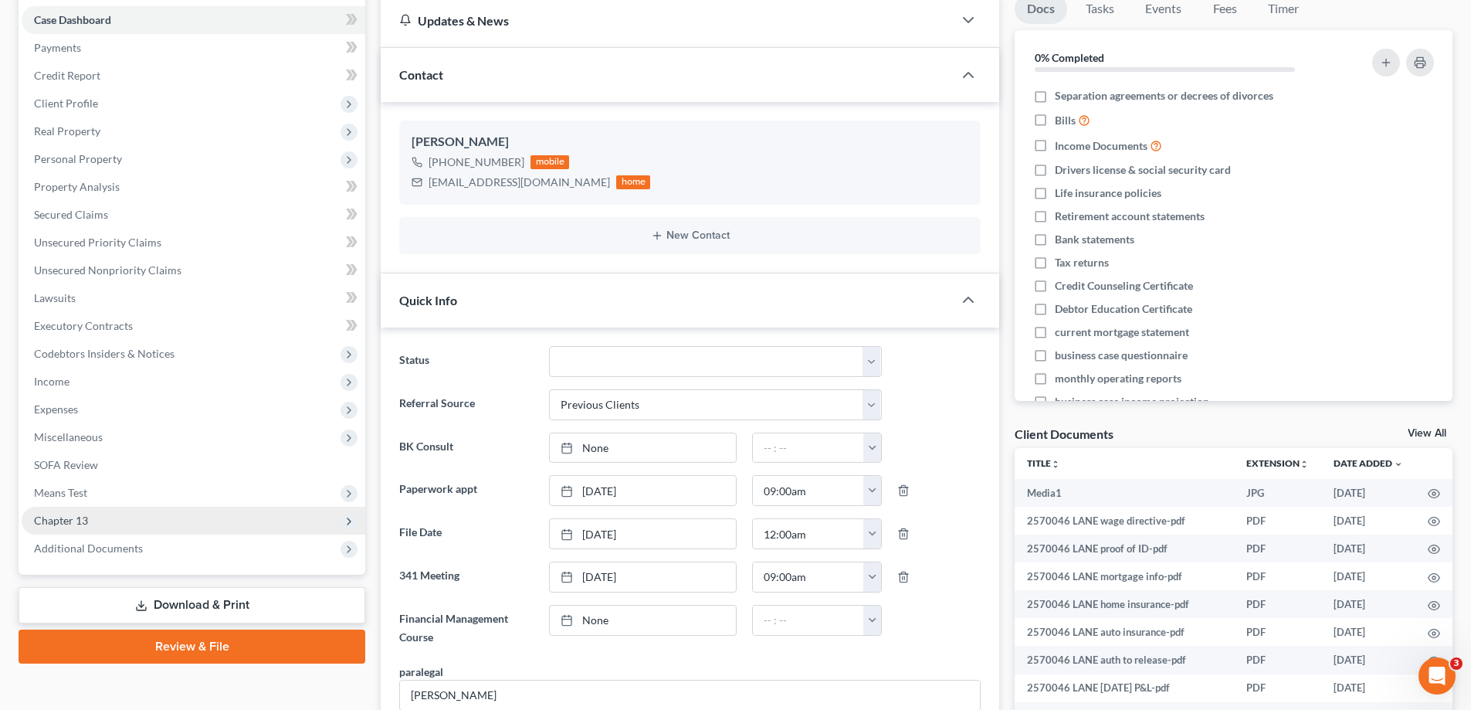
click at [80, 517] on span "Chapter 13" at bounding box center [61, 520] width 54 height 13
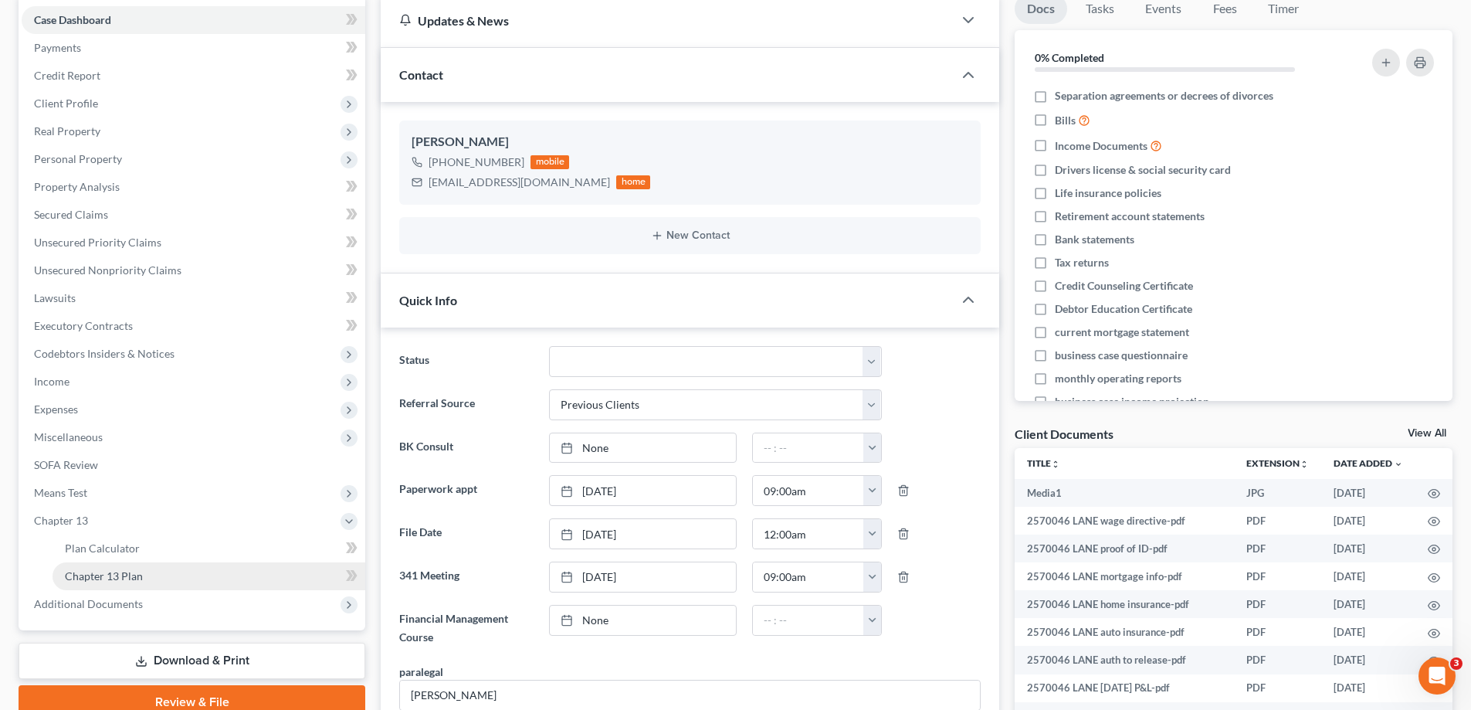
click at [120, 567] on link "Chapter 13 Plan" at bounding box center [209, 576] width 313 height 28
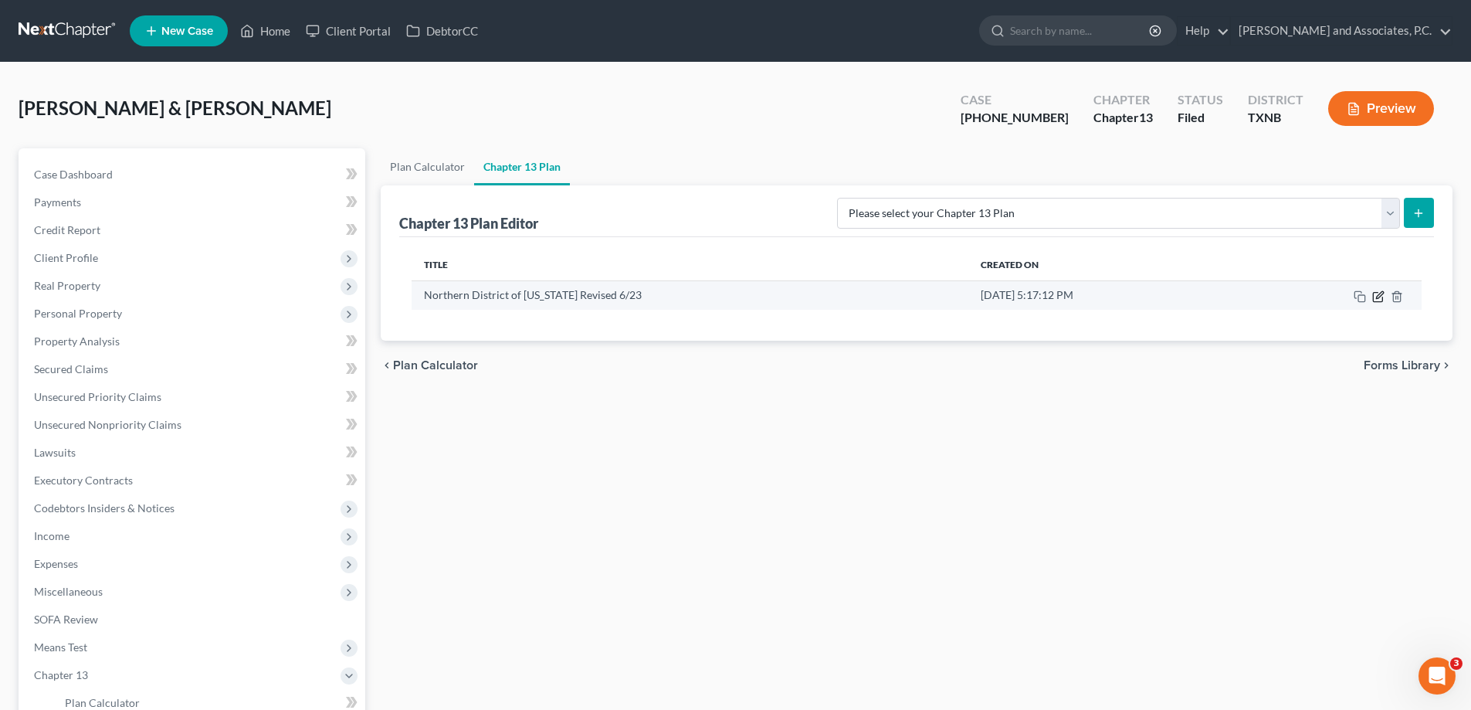
click at [1379, 298] on icon "button" at bounding box center [1378, 296] width 12 height 12
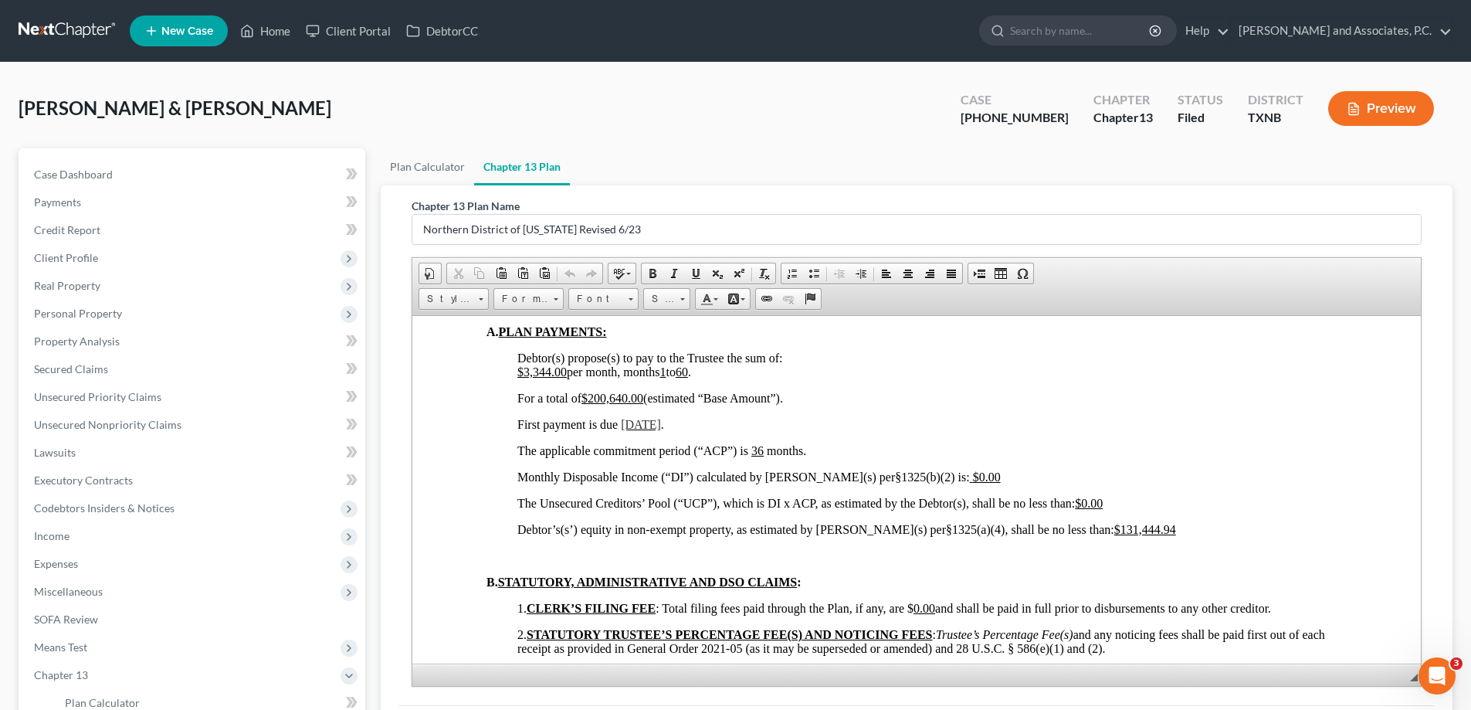
scroll to position [772, 0]
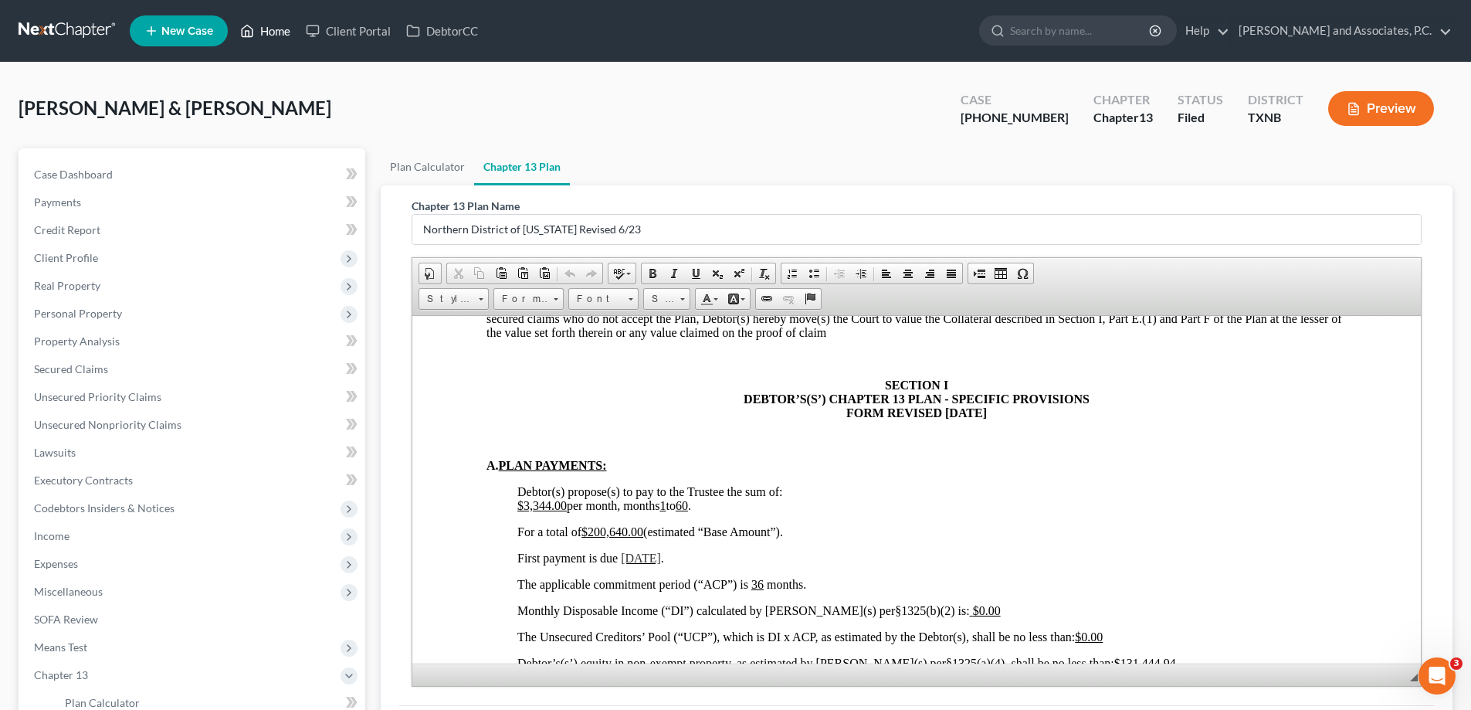
click at [276, 25] on link "Home" at bounding box center [265, 31] width 66 height 28
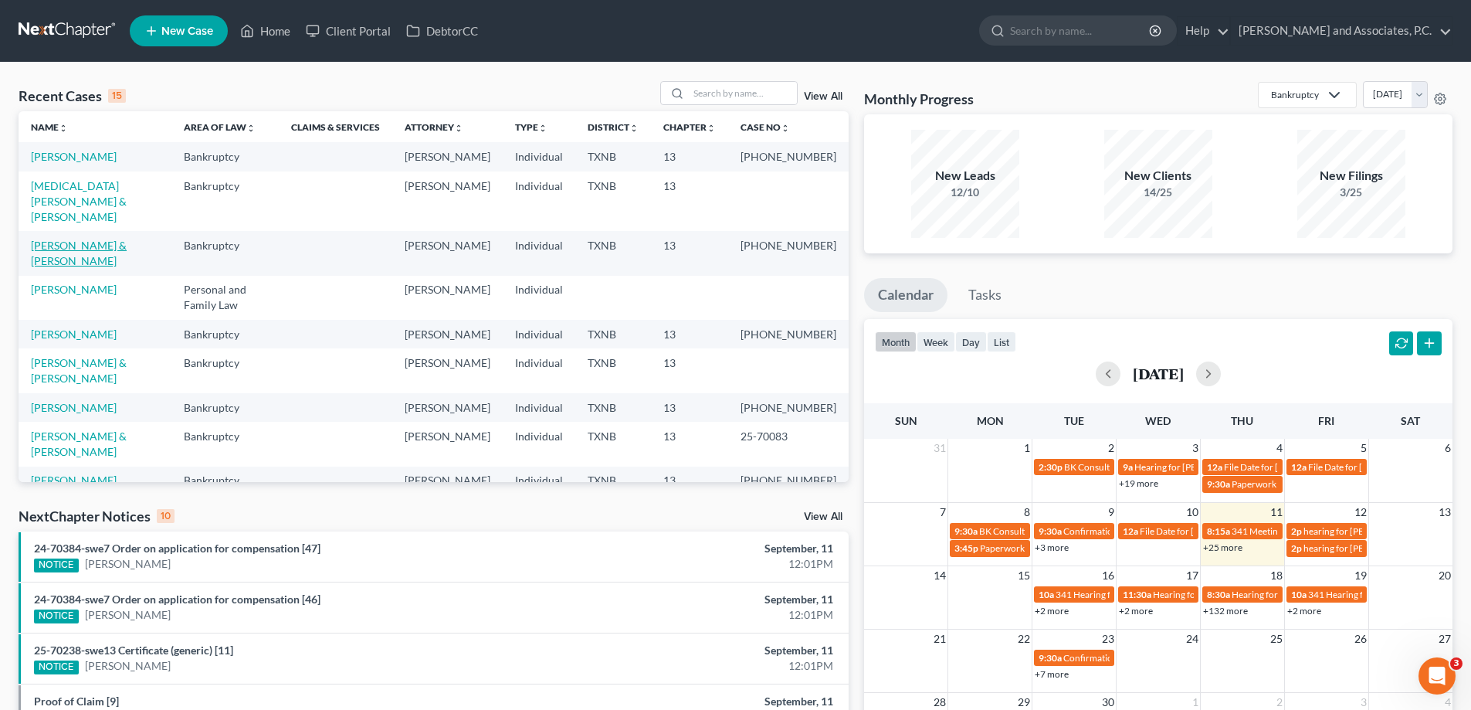
click at [76, 251] on link "Lane, James & Debbie" at bounding box center [79, 253] width 96 height 29
select select "1"
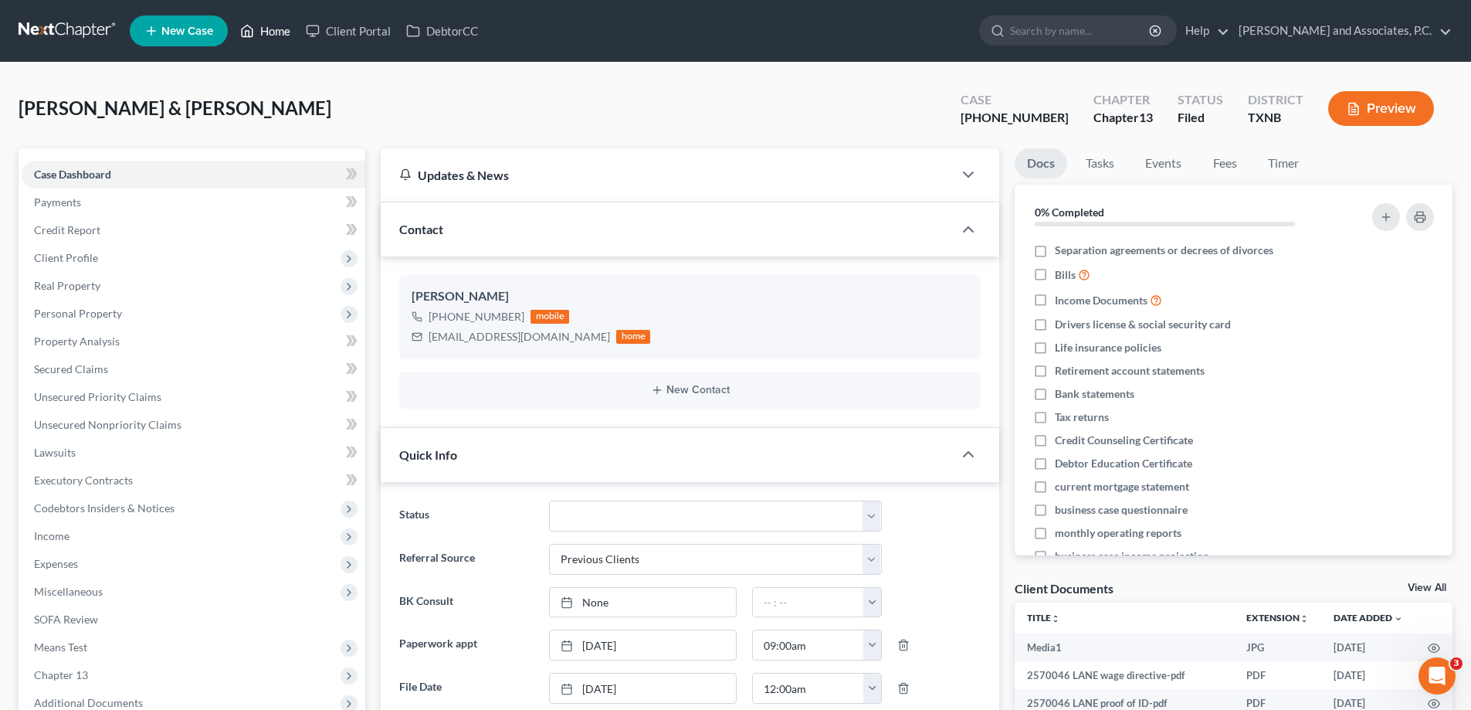
click at [254, 36] on icon at bounding box center [247, 31] width 14 height 19
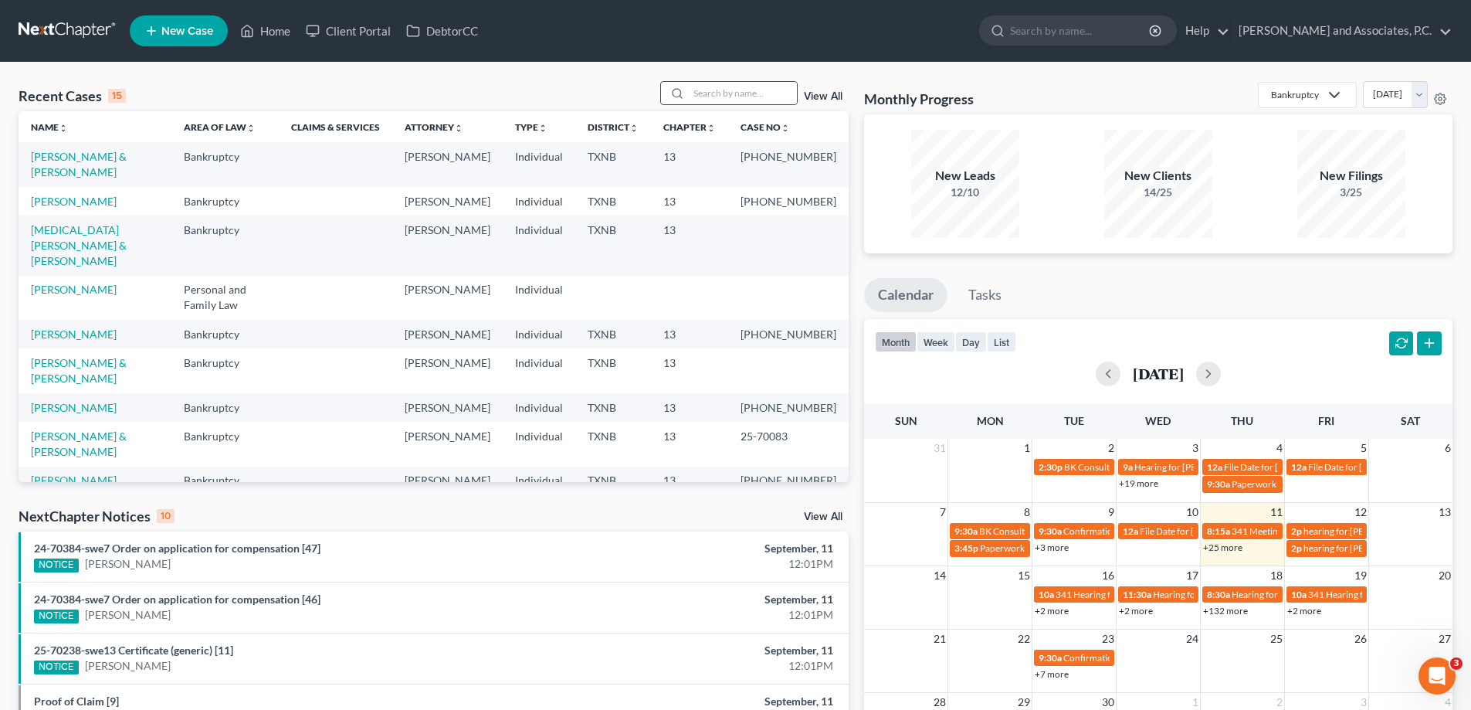
click at [688, 99] on div at bounding box center [675, 93] width 28 height 22
click at [697, 90] on input "search" at bounding box center [743, 93] width 108 height 22
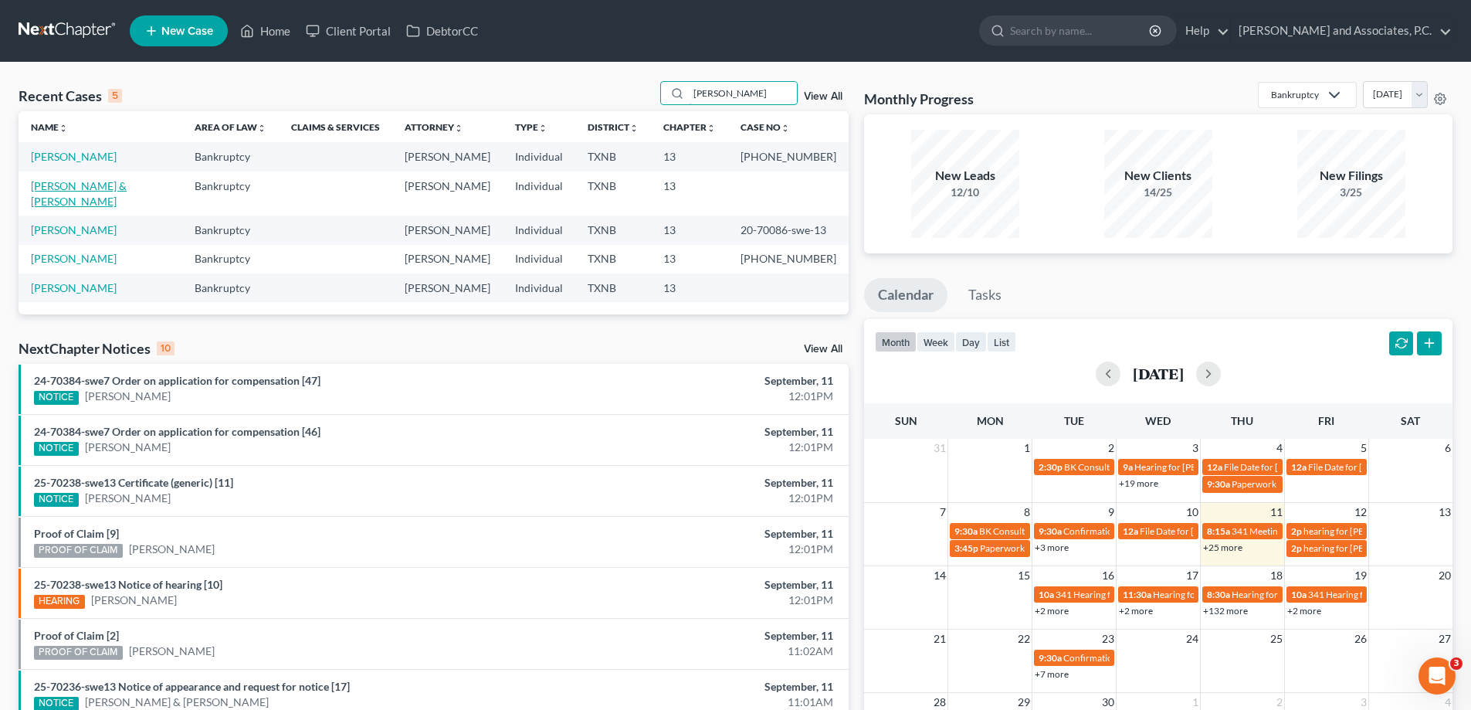
type input "poore"
click at [127, 183] on link "Poore, Devyn & Garcia, Shannon" at bounding box center [79, 193] width 96 height 29
select select "7"
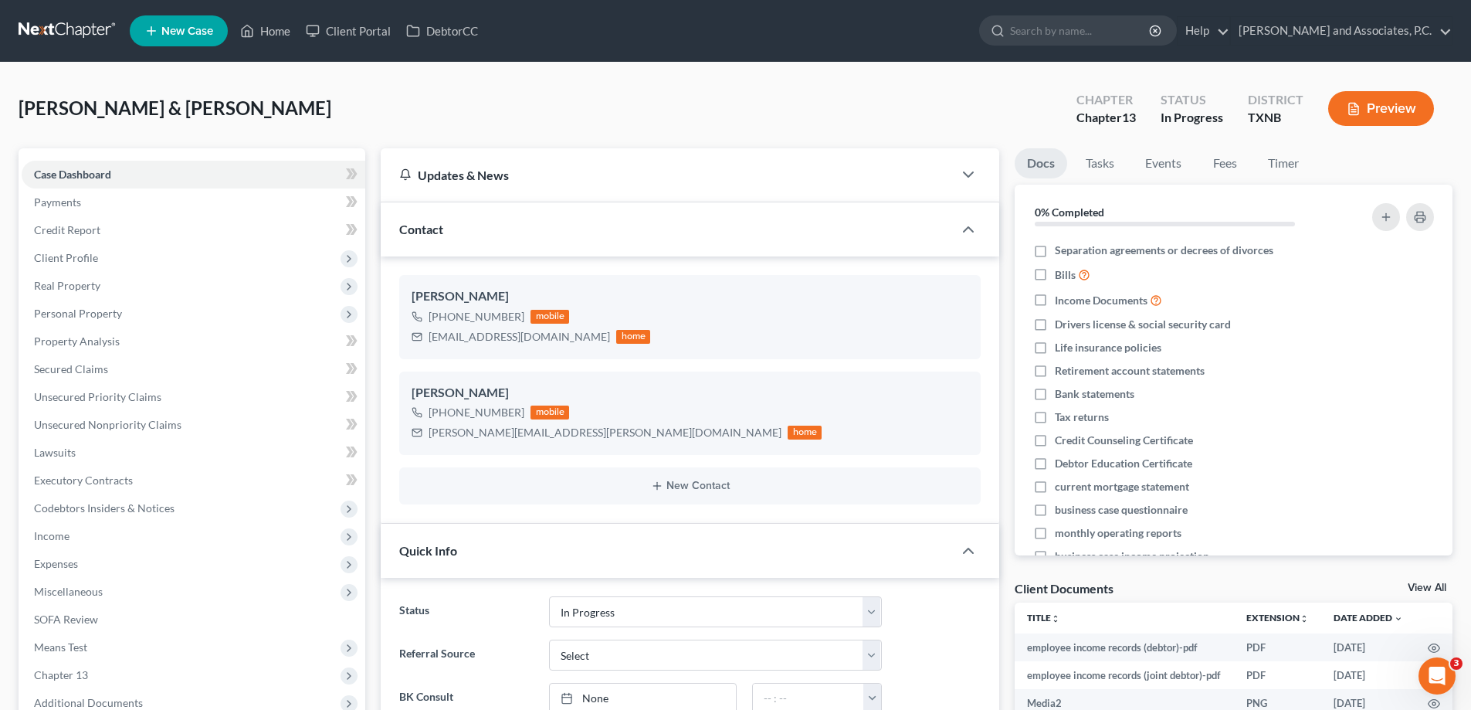
scroll to position [2623, 0]
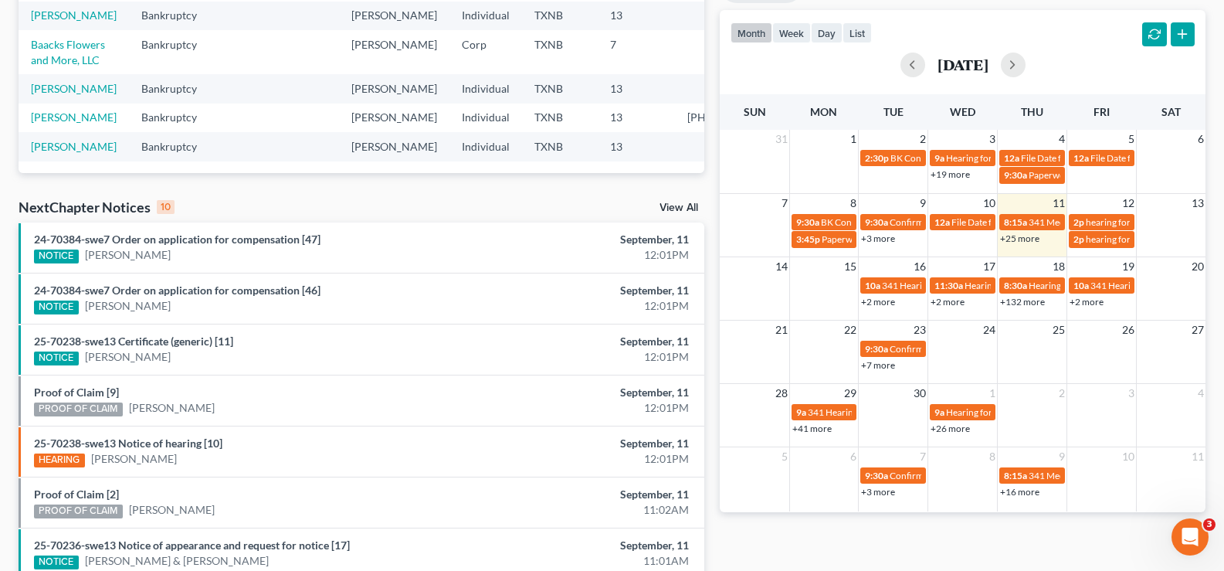
scroll to position [154, 0]
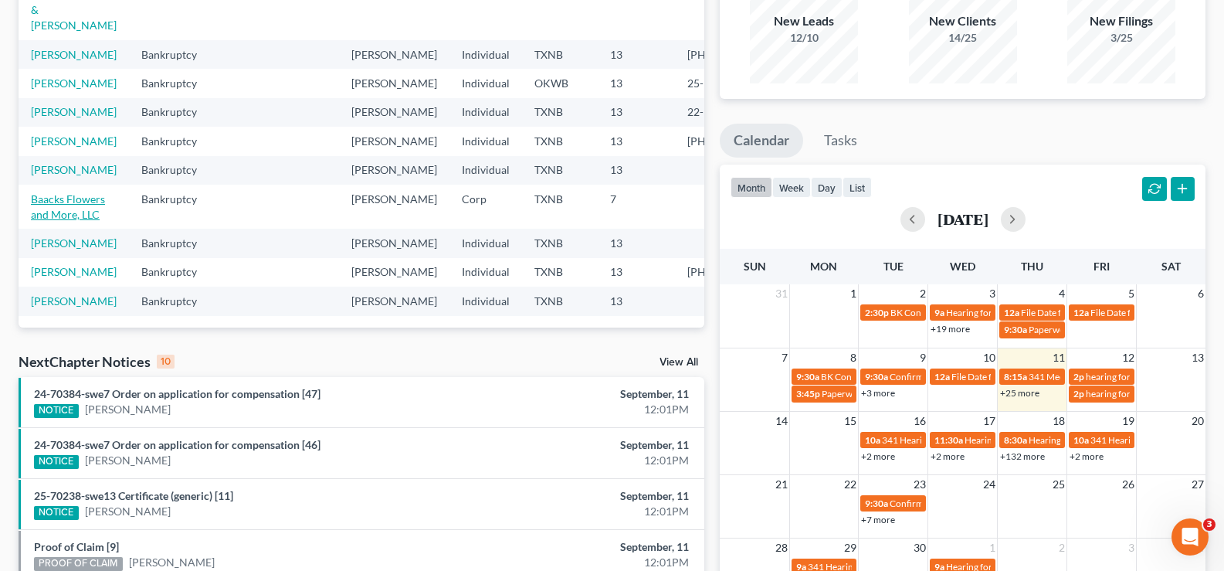
click at [54, 192] on link "Baacks Flowers and More, LLC" at bounding box center [68, 206] width 74 height 29
